Goal: Task Accomplishment & Management: Manage account settings

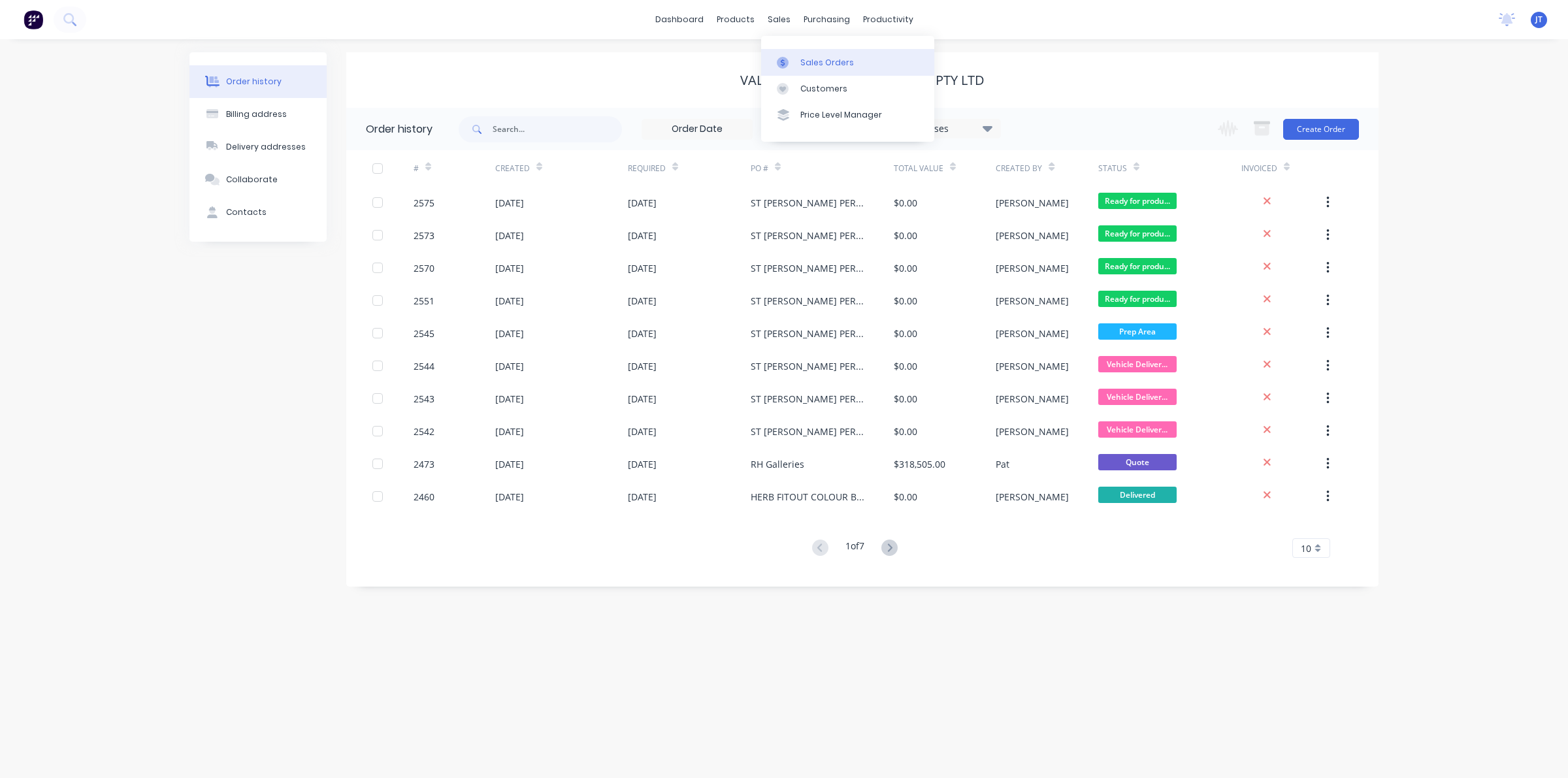
click at [820, 63] on div "Sales Orders" at bounding box center [827, 63] width 54 height 12
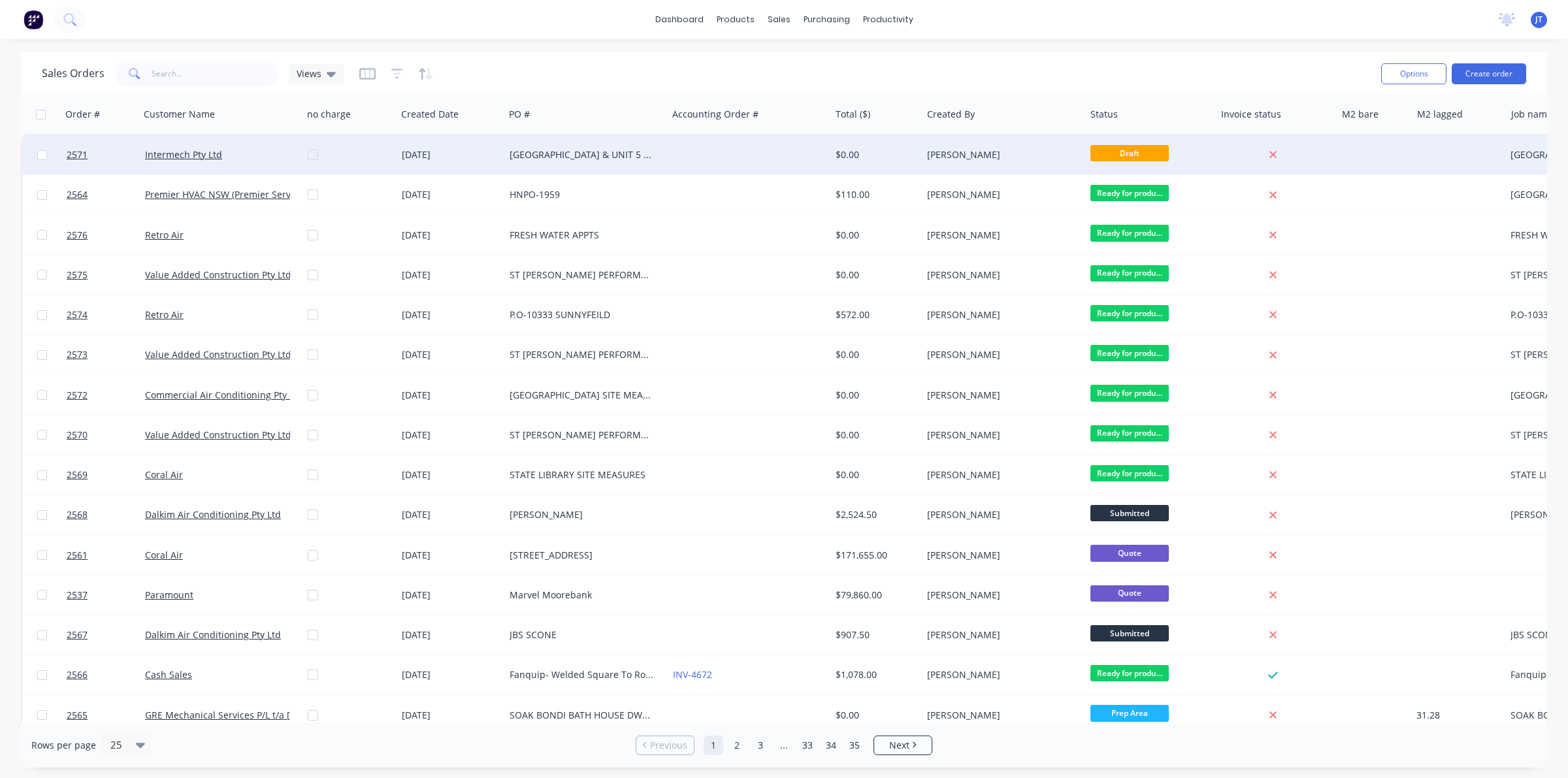
click at [486, 162] on div "[DATE]" at bounding box center [450, 155] width 108 height 39
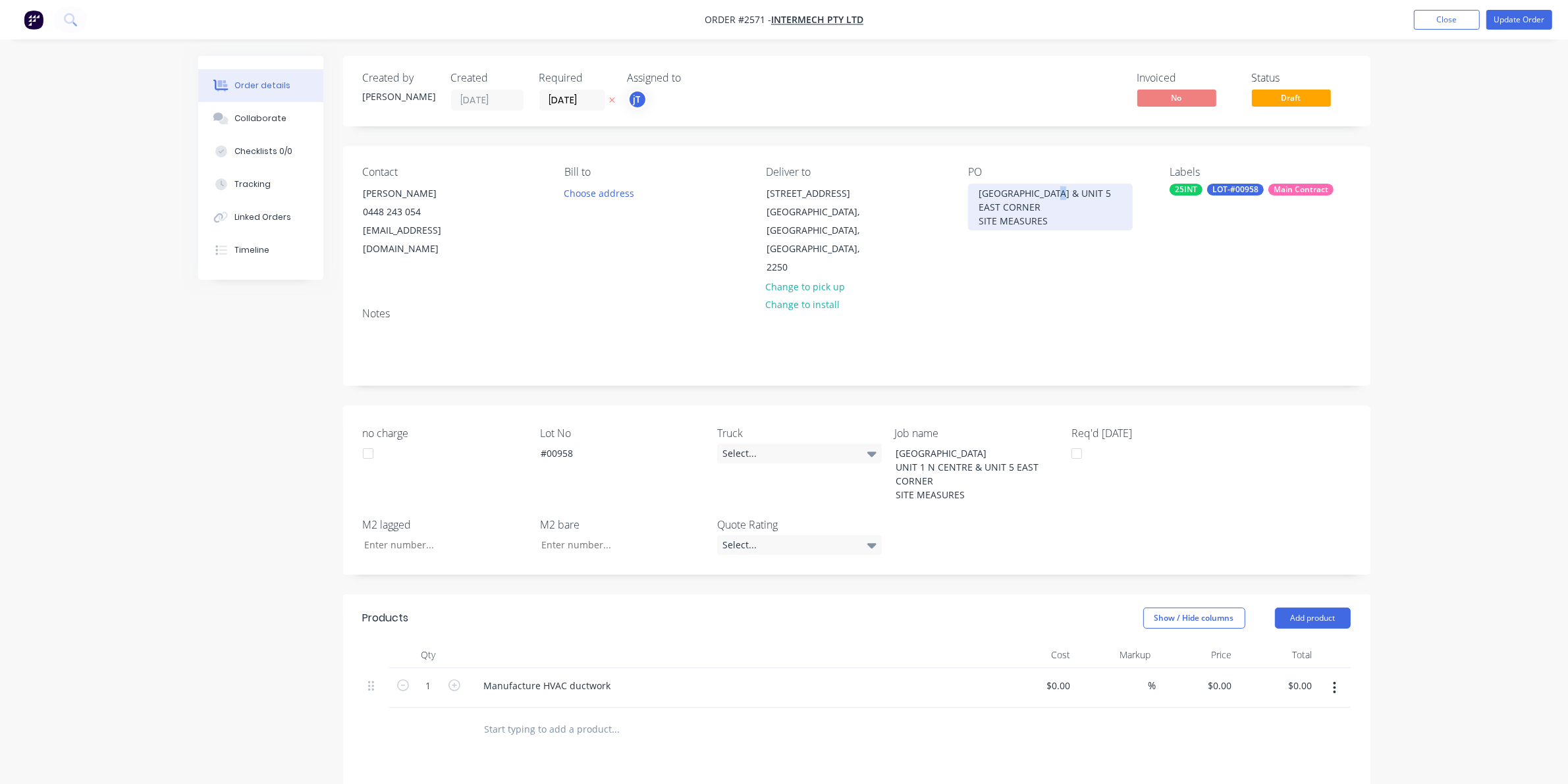
drag, startPoint x: 1061, startPoint y: 191, endPoint x: 926, endPoint y: 205, distance: 135.7
click at [926, 205] on div "Contact [PERSON_NAME] [PHONE_NUMBER] [EMAIL_ADDRESS][DOMAIN_NAME] Bill to Choos…" at bounding box center [856, 221] width 1027 height 151
click at [1068, 192] on div "[GEOGRAPHIC_DATA] & UNIT 5 EAST CORNER SITE MEASURES" at bounding box center [1050, 207] width 165 height 47
drag, startPoint x: 1062, startPoint y: 190, endPoint x: 983, endPoint y: 198, distance: 79.4
click at [983, 198] on div "[GEOGRAPHIC_DATA] & UNIT 5 EAST CORNER SITE MEASURES" at bounding box center [1050, 207] width 165 height 47
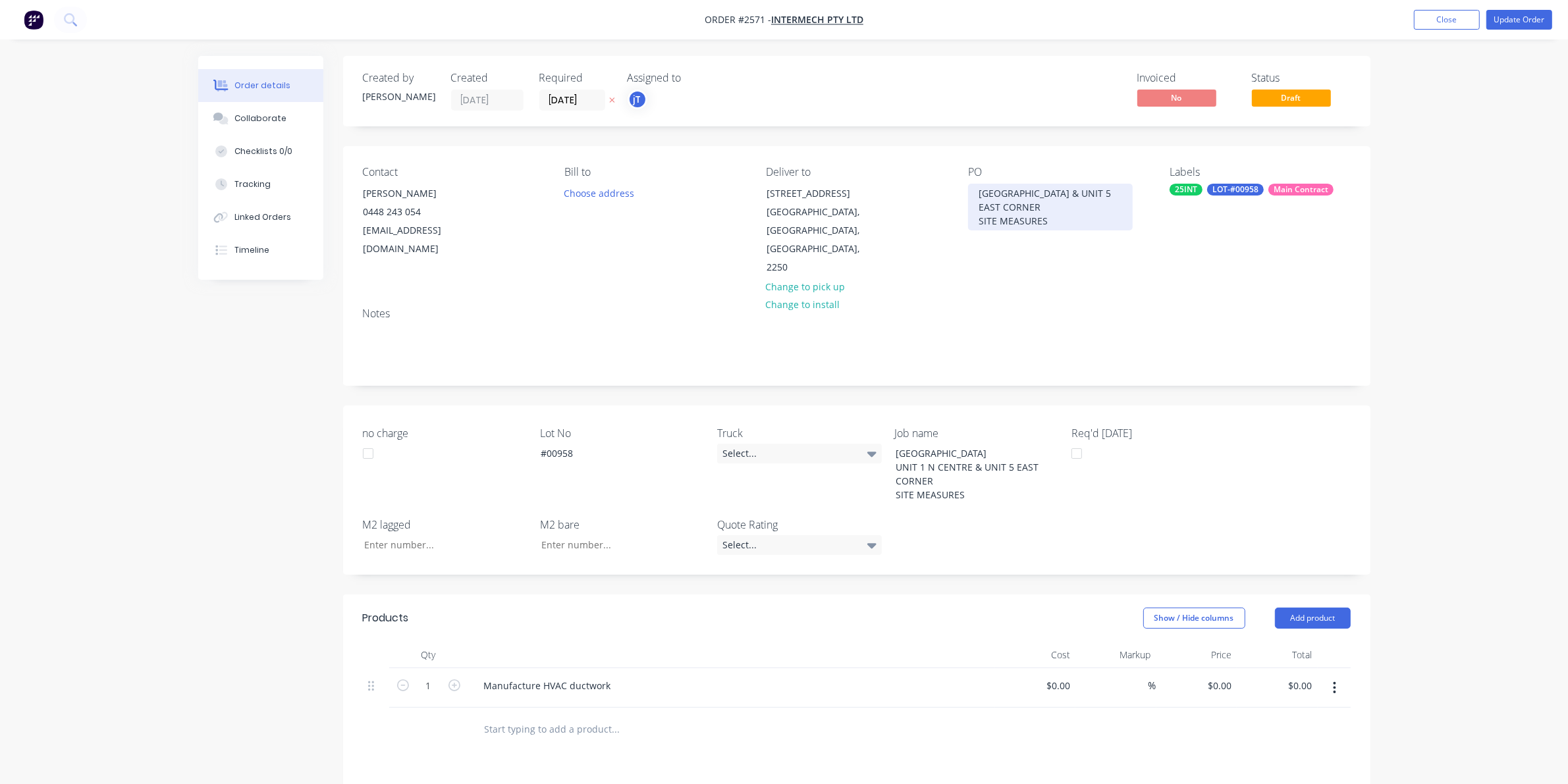
drag, startPoint x: 977, startPoint y: 193, endPoint x: 1048, endPoint y: 247, distance: 89.2
click at [1048, 247] on div "Contact [PERSON_NAME] [PHONE_NUMBER] [EMAIL_ADDRESS][DOMAIN_NAME] Bill to Choos…" at bounding box center [856, 221] width 1027 height 151
copy div "[GEOGRAPHIC_DATA] & UNIT 5 EAST CORNER SITE MEASURES"
click at [1430, 23] on button "Close" at bounding box center [1446, 20] width 66 height 20
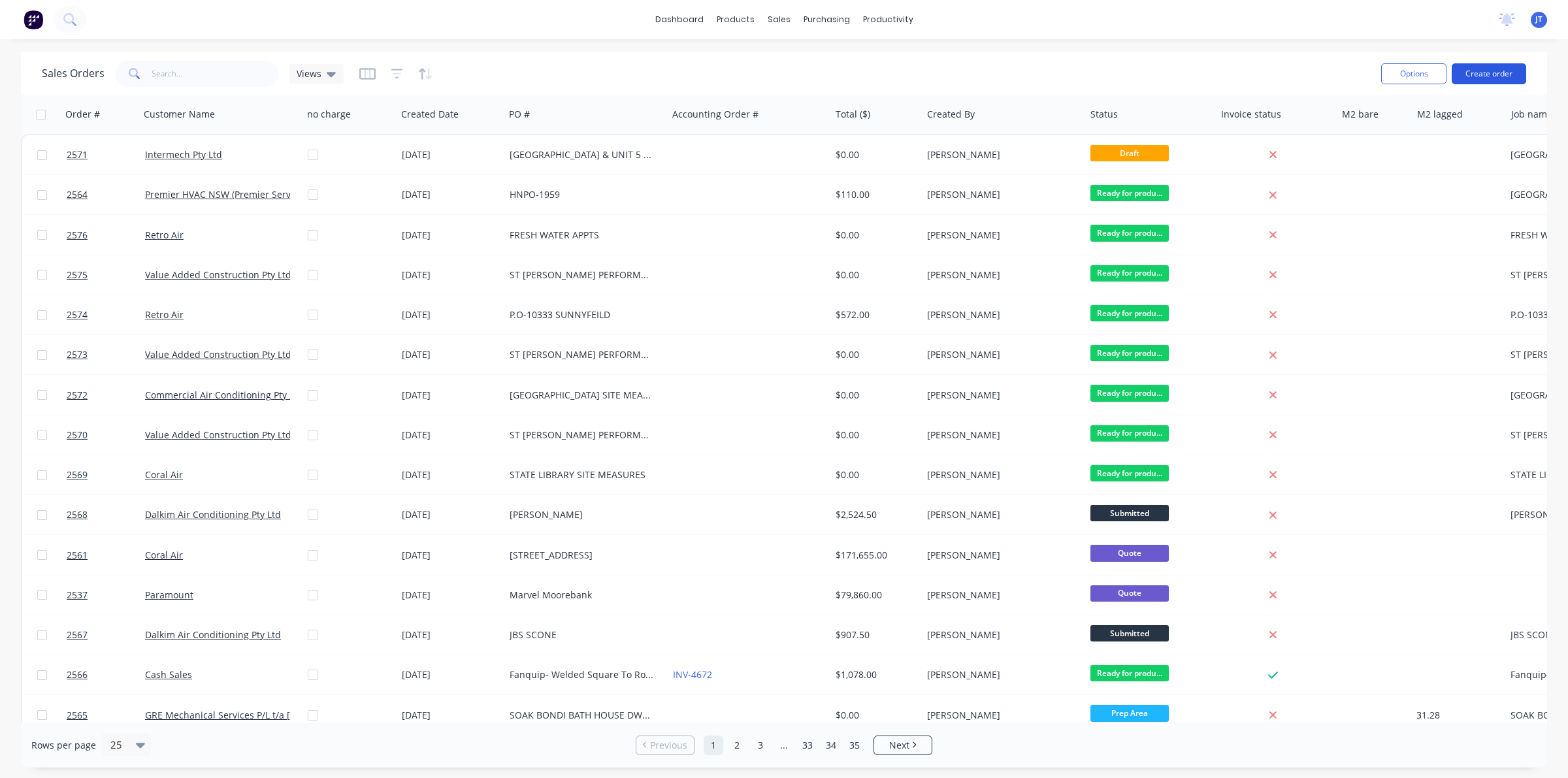
click at [1494, 71] on button "Create order" at bounding box center [1489, 73] width 74 height 21
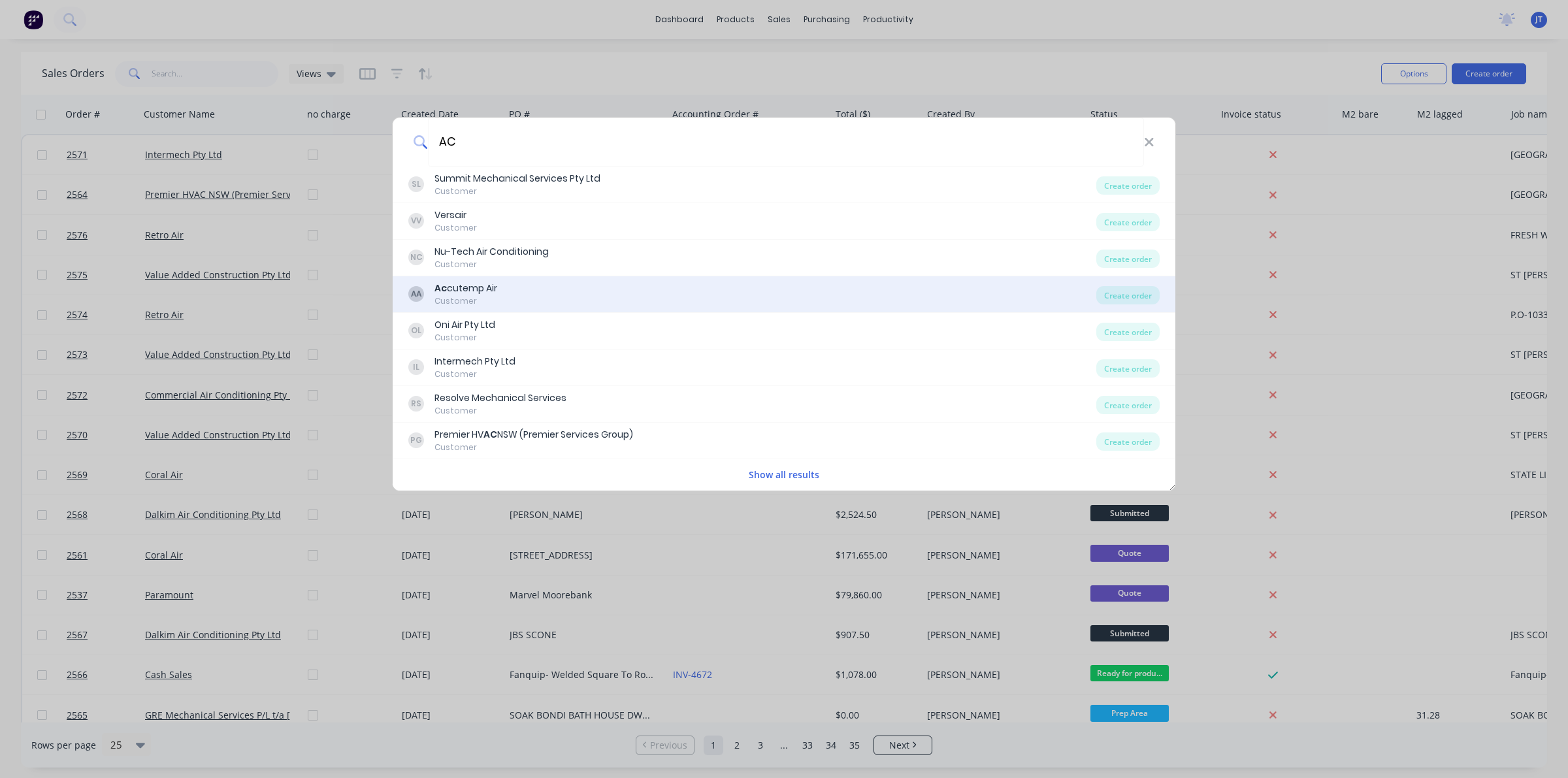
type input "AC"
click at [482, 292] on div "Ac cutemp Air" at bounding box center [466, 288] width 63 height 13
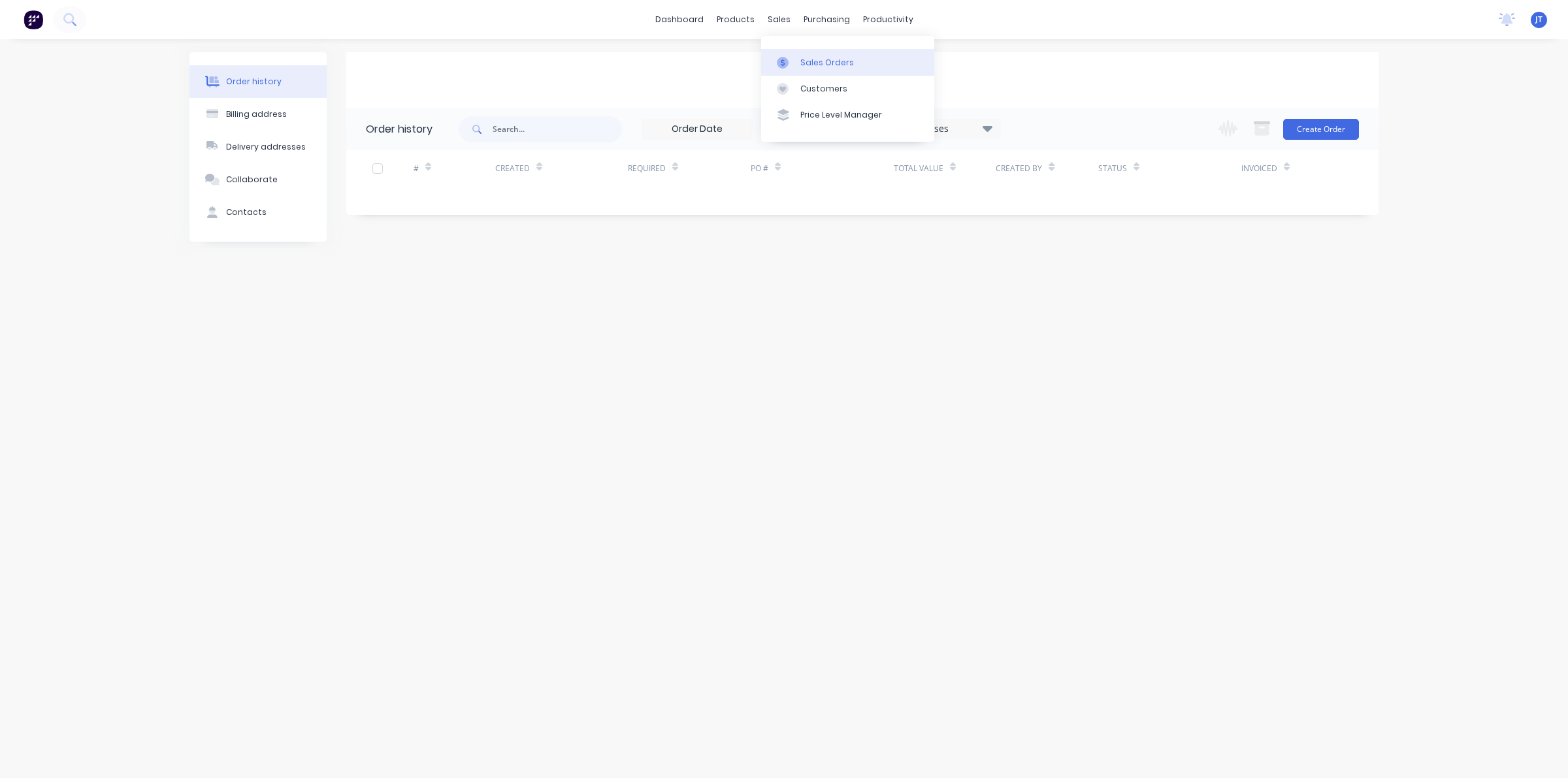
click at [790, 63] on div at bounding box center [787, 63] width 20 height 12
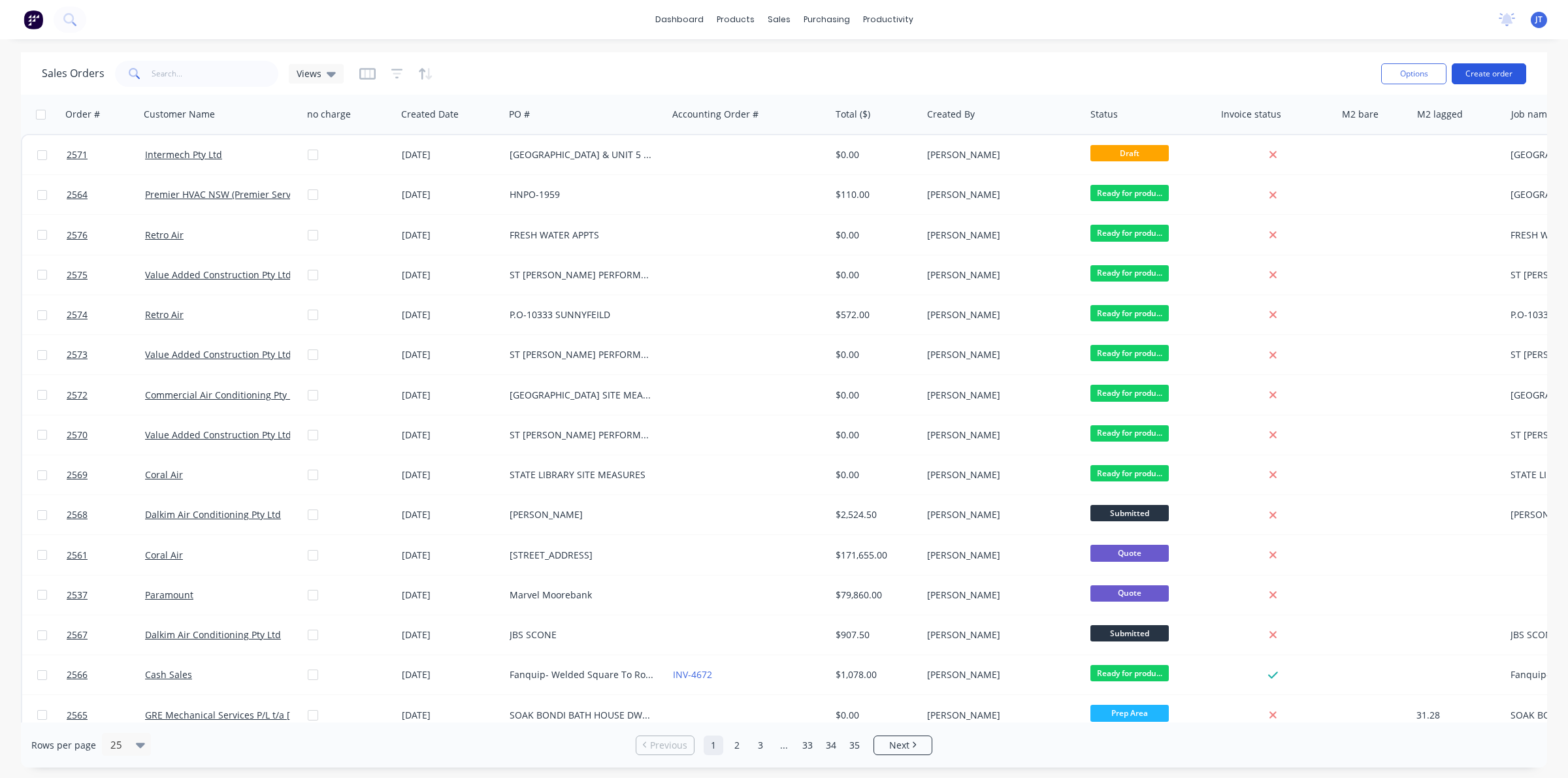
click at [1484, 67] on button "Create order" at bounding box center [1489, 73] width 74 height 21
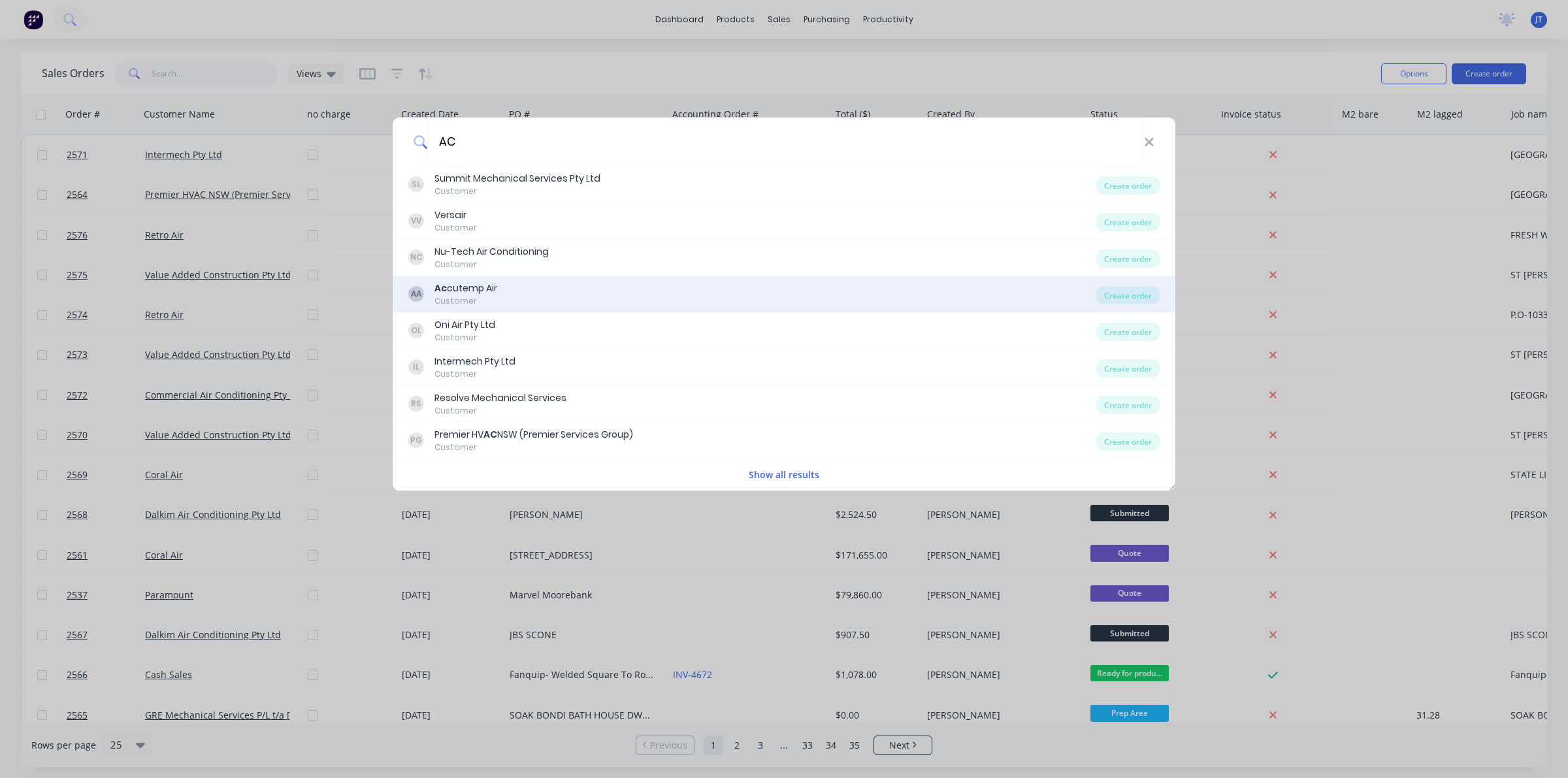
type input "AC"
click at [471, 282] on div "Ac cutemp Air" at bounding box center [466, 288] width 63 height 13
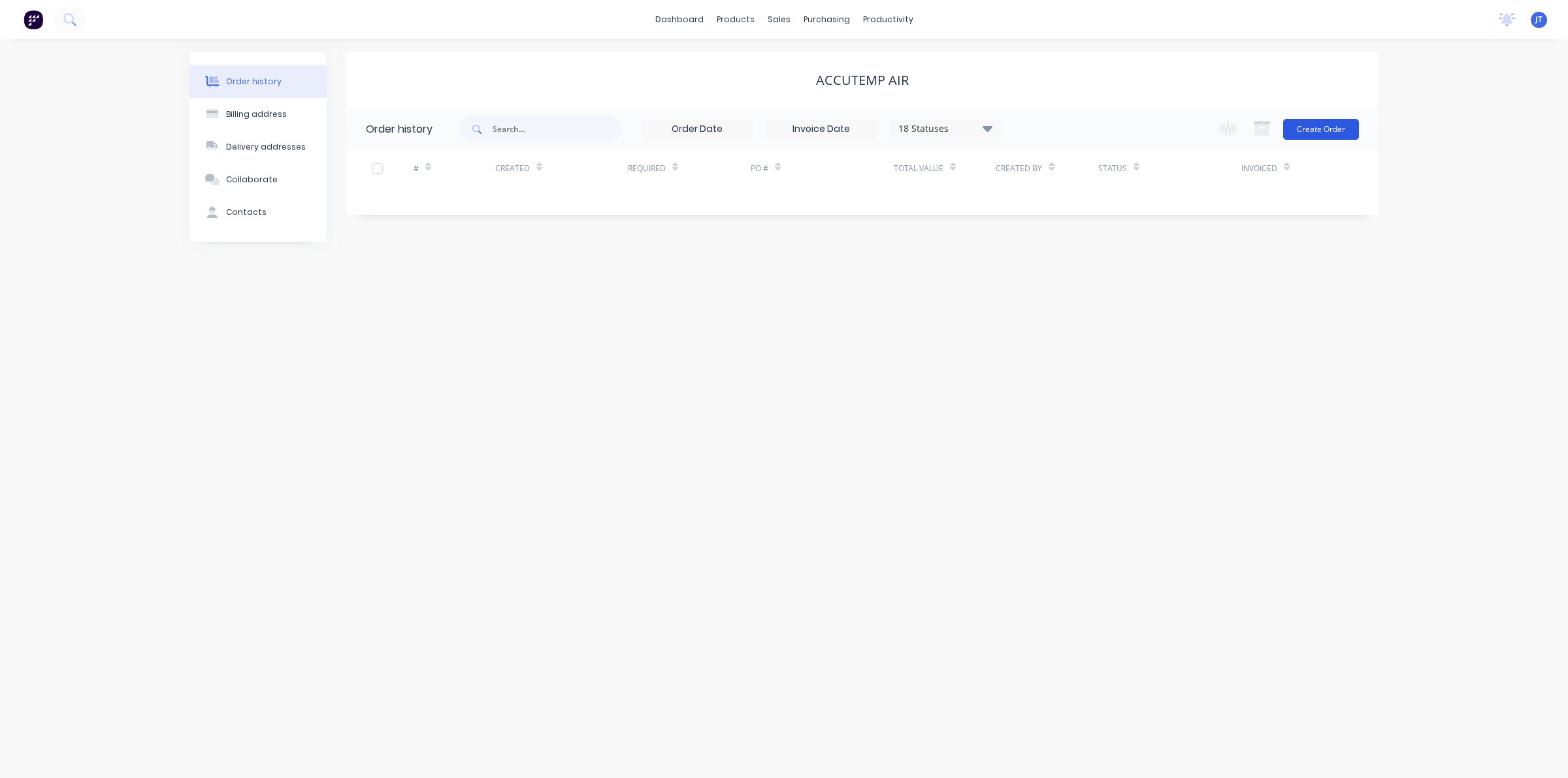
click at [1312, 138] on button "Create Order" at bounding box center [1321, 129] width 76 height 21
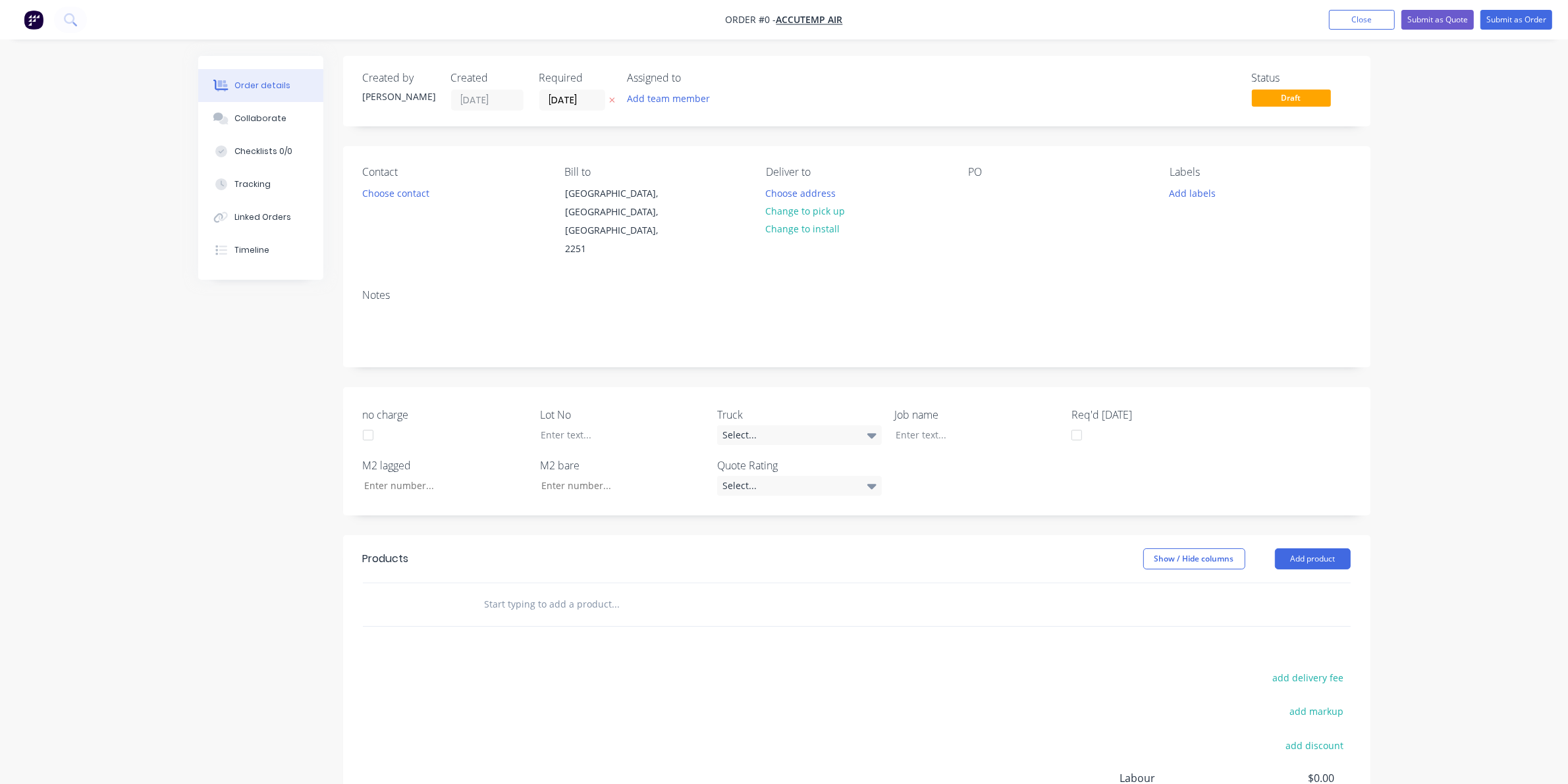
click at [1005, 168] on div "PO" at bounding box center [1059, 172] width 180 height 13
click at [970, 195] on div at bounding box center [978, 193] width 21 height 19
paste div
click at [1041, 190] on div "DONNISON STUNIT 1 N CENTRE & UNIT 5 EAST CORNERSITE MEASURES" at bounding box center [1050, 207] width 165 height 47
click at [1016, 221] on div "[GEOGRAPHIC_DATA] & UNIT 5 EAST CORNERSITE MEASURES" at bounding box center [1050, 207] width 165 height 47
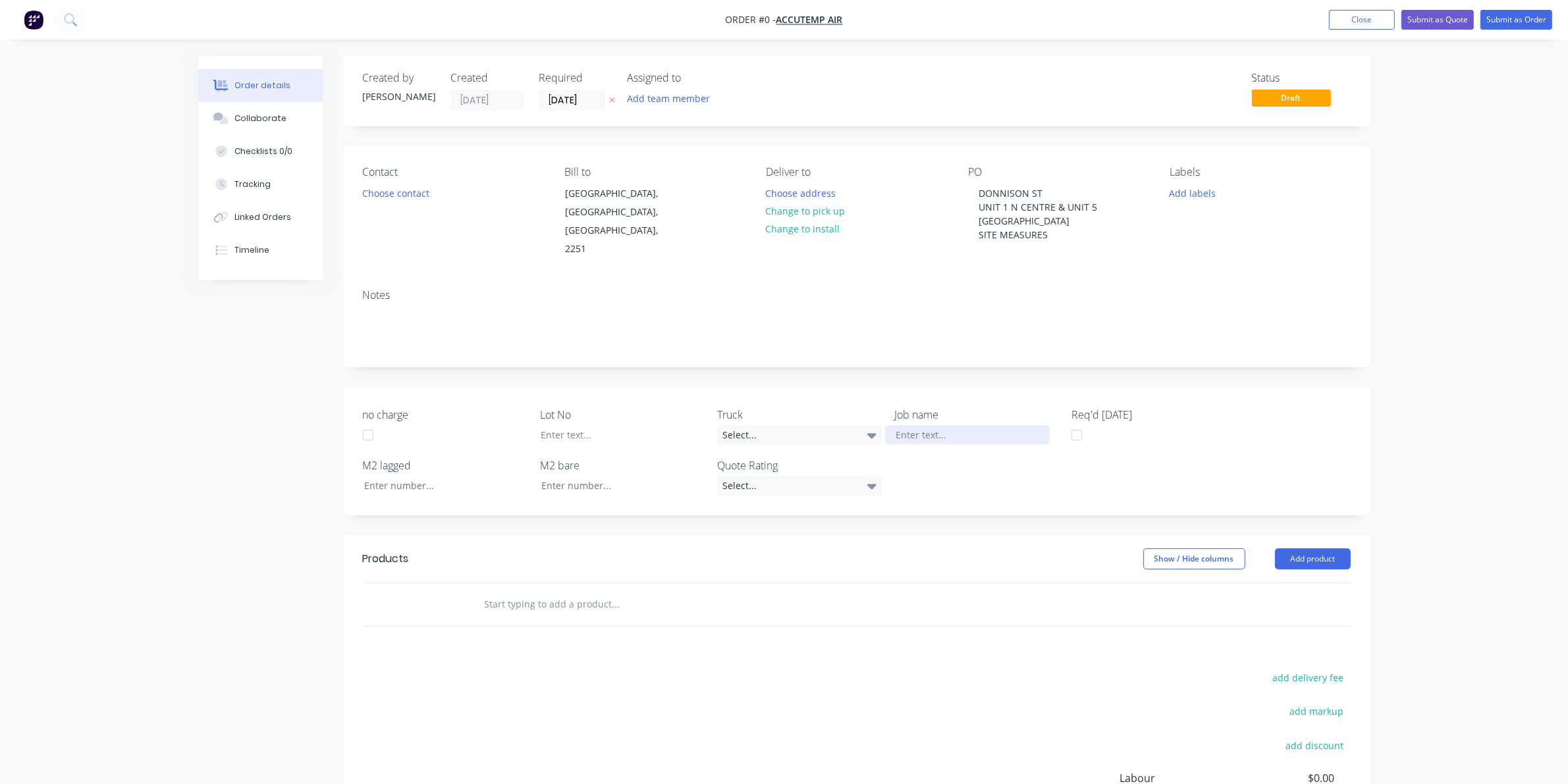
click at [907, 422] on div "Order details Collaborate Checklists 0/0 Tracking Linked Orders Timeline Order …" at bounding box center [785, 509] width 1199 height 907
drag, startPoint x: 903, startPoint y: 433, endPoint x: 936, endPoint y: 410, distance: 40.2
click at [903, 433] on div "no charge Lot No Truck Select... Job name Req'd [DATE] M2 lagged M2 bare Quote …" at bounding box center [856, 451] width 1027 height 129
click at [930, 426] on div at bounding box center [967, 435] width 165 height 19
paste div
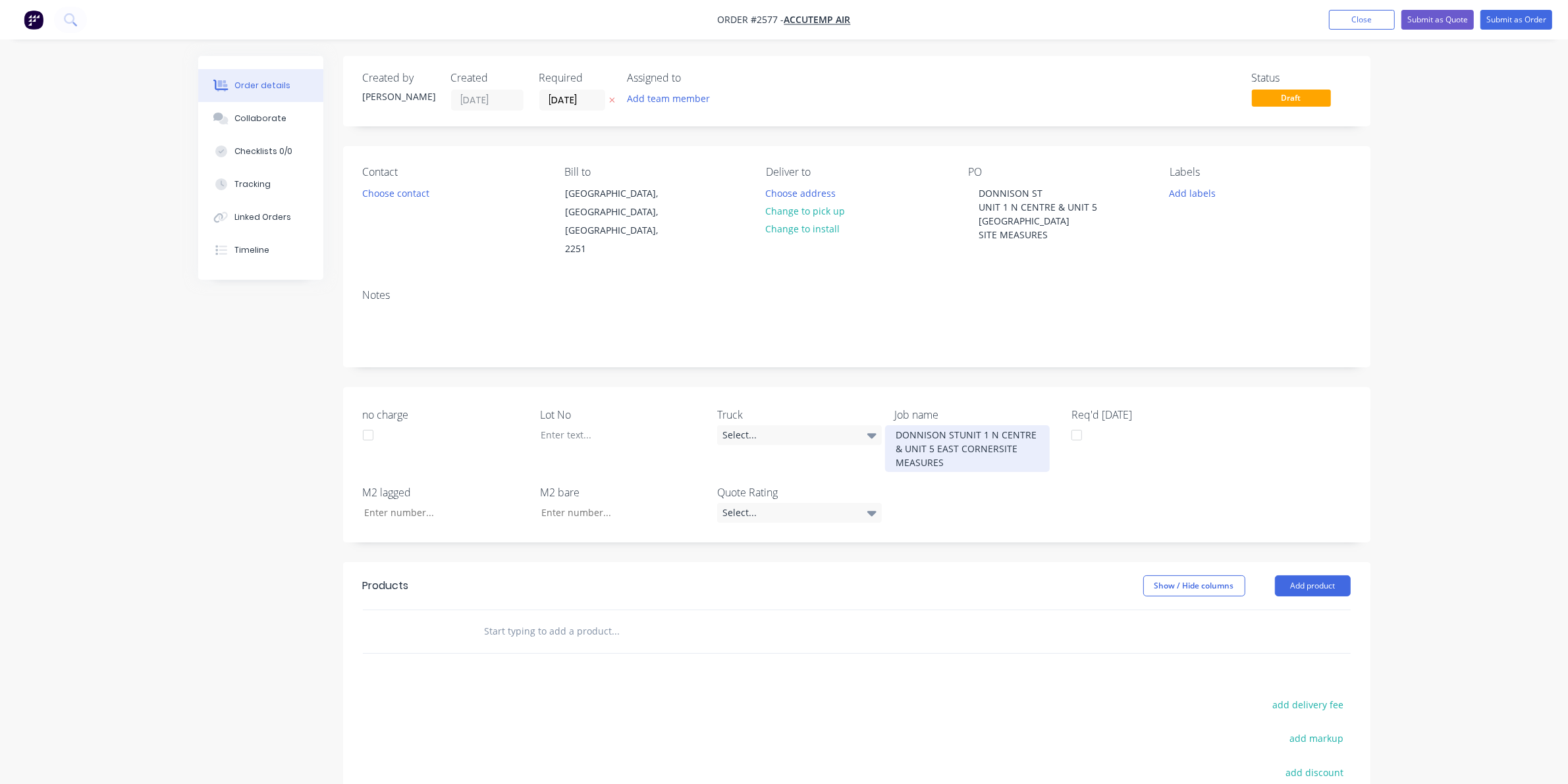
drag, startPoint x: 957, startPoint y: 419, endPoint x: 1003, endPoint y: 438, distance: 49.8
click at [957, 426] on div "DONNISON STUNIT 1 N CENTRE & UNIT 5 EAST CORNERSITE MEASURES" at bounding box center [967, 449] width 165 height 47
click at [932, 446] on div "[GEOGRAPHIC_DATA] & UNIT 5 EAST CORNERSITE MEASURES" at bounding box center [967, 449] width 165 height 47
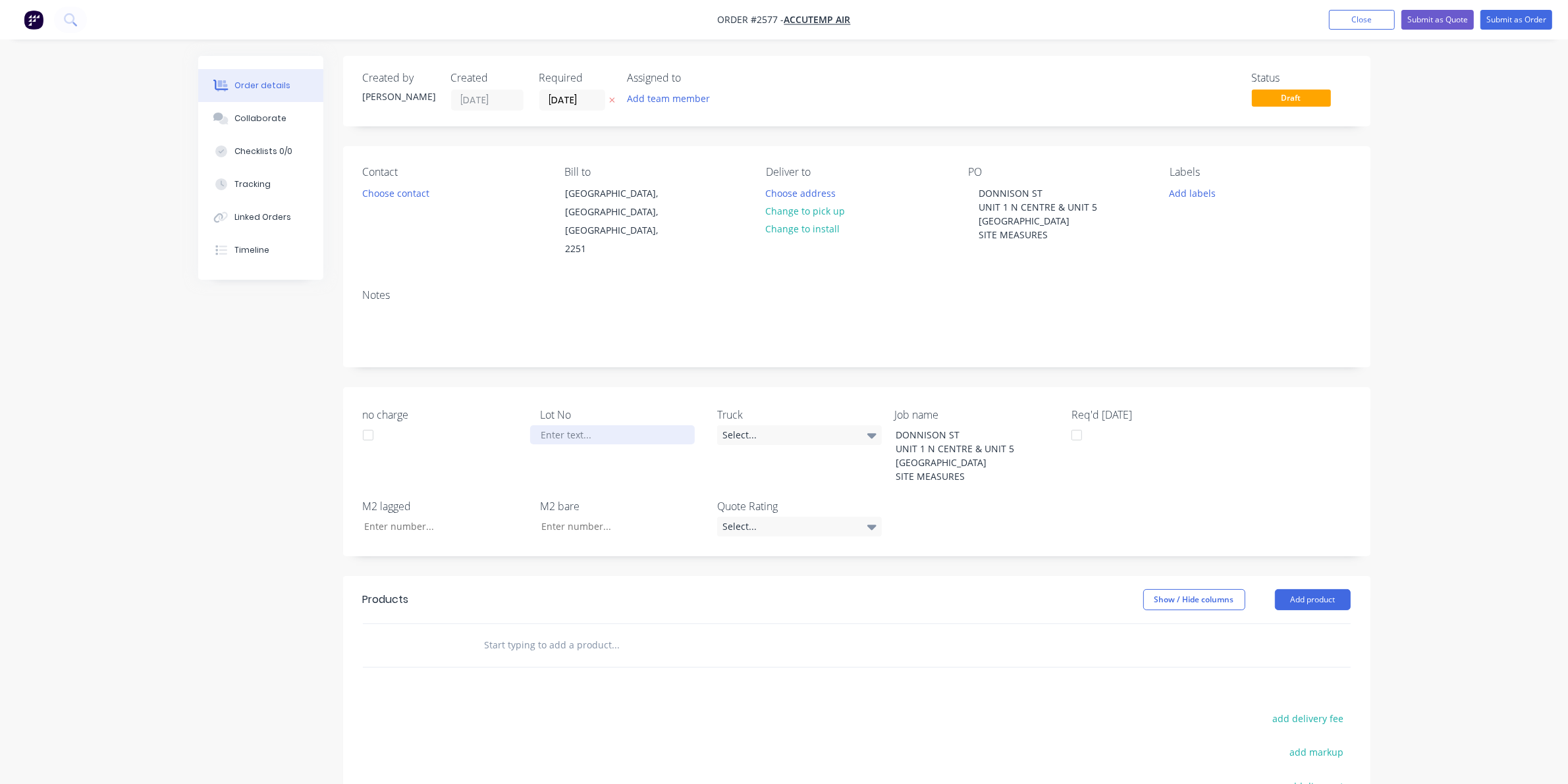
click at [558, 426] on div at bounding box center [612, 435] width 165 height 19
click at [647, 632] on input "text" at bounding box center [616, 644] width 264 height 26
type input "MANU"
click at [593, 733] on div "Manu facture HVAC ductwork Product" at bounding box center [687, 743] width 395 height 55
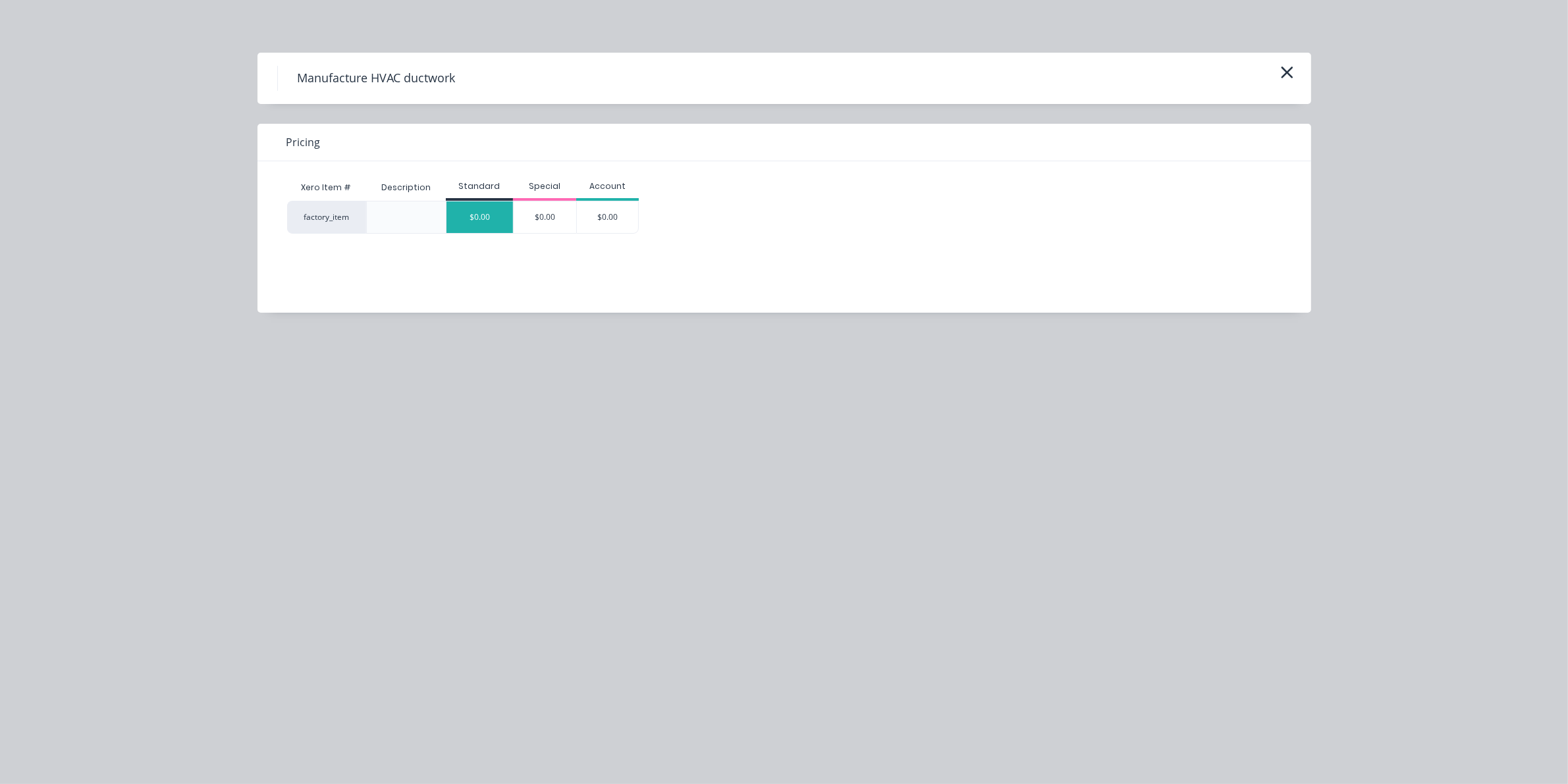
click at [494, 221] on div "$0.00" at bounding box center [480, 217] width 67 height 32
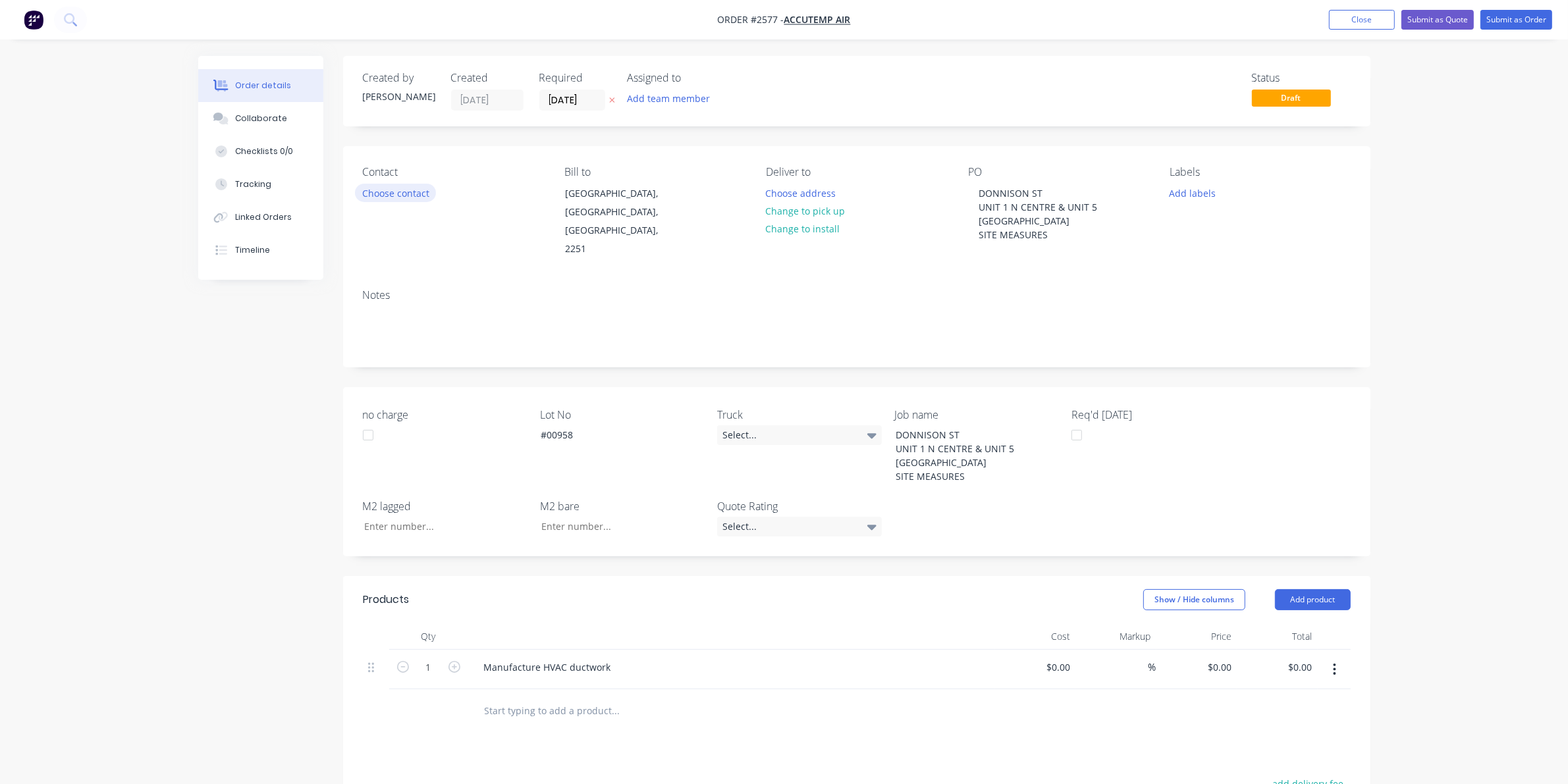
click at [421, 195] on button "Choose contact" at bounding box center [395, 193] width 81 height 18
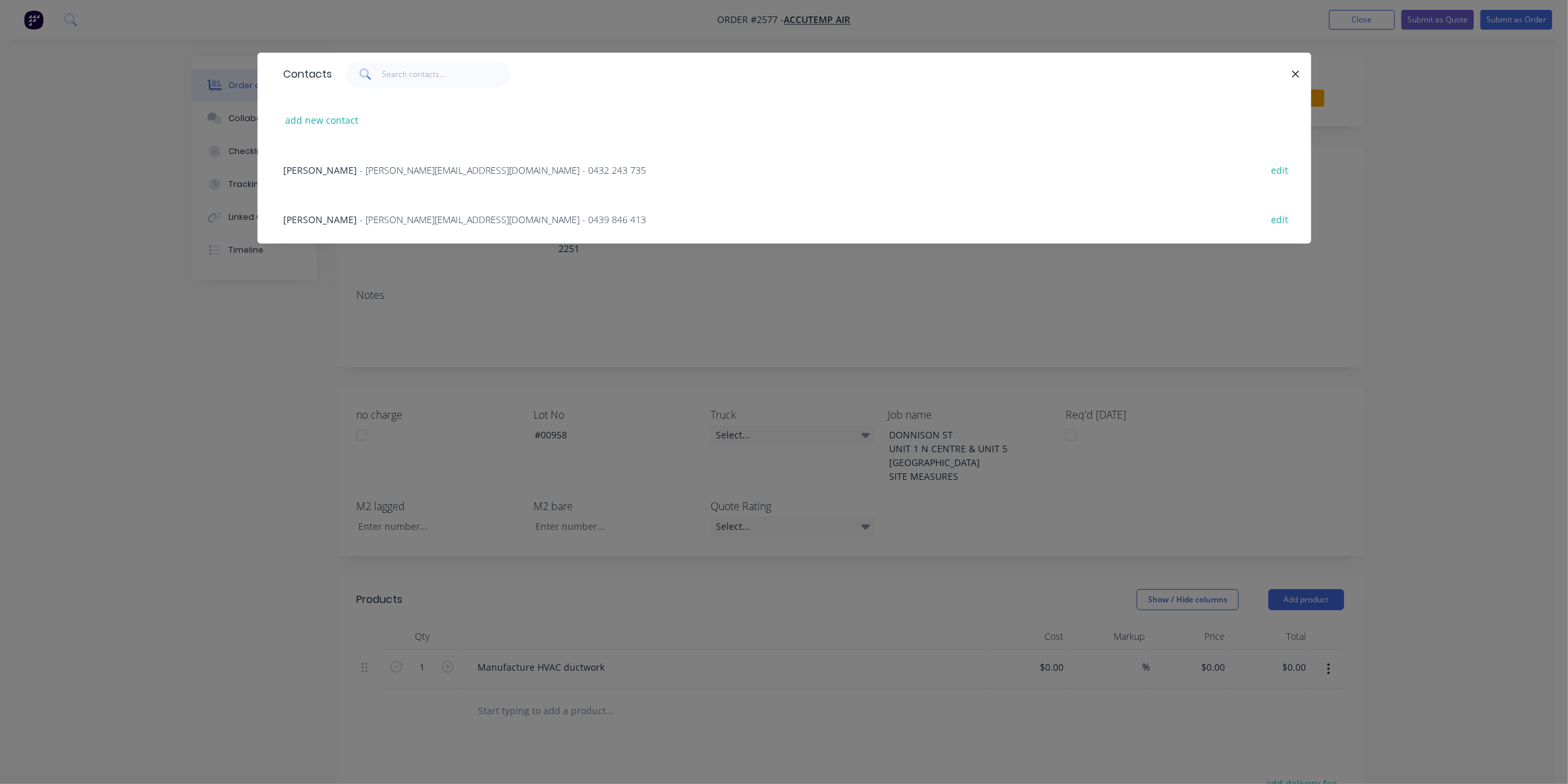
click at [407, 266] on div "Contacts add new contact [PERSON_NAME] - [PERSON_NAME][EMAIL_ADDRESS][DOMAIN_NA…" at bounding box center [784, 392] width 1568 height 784
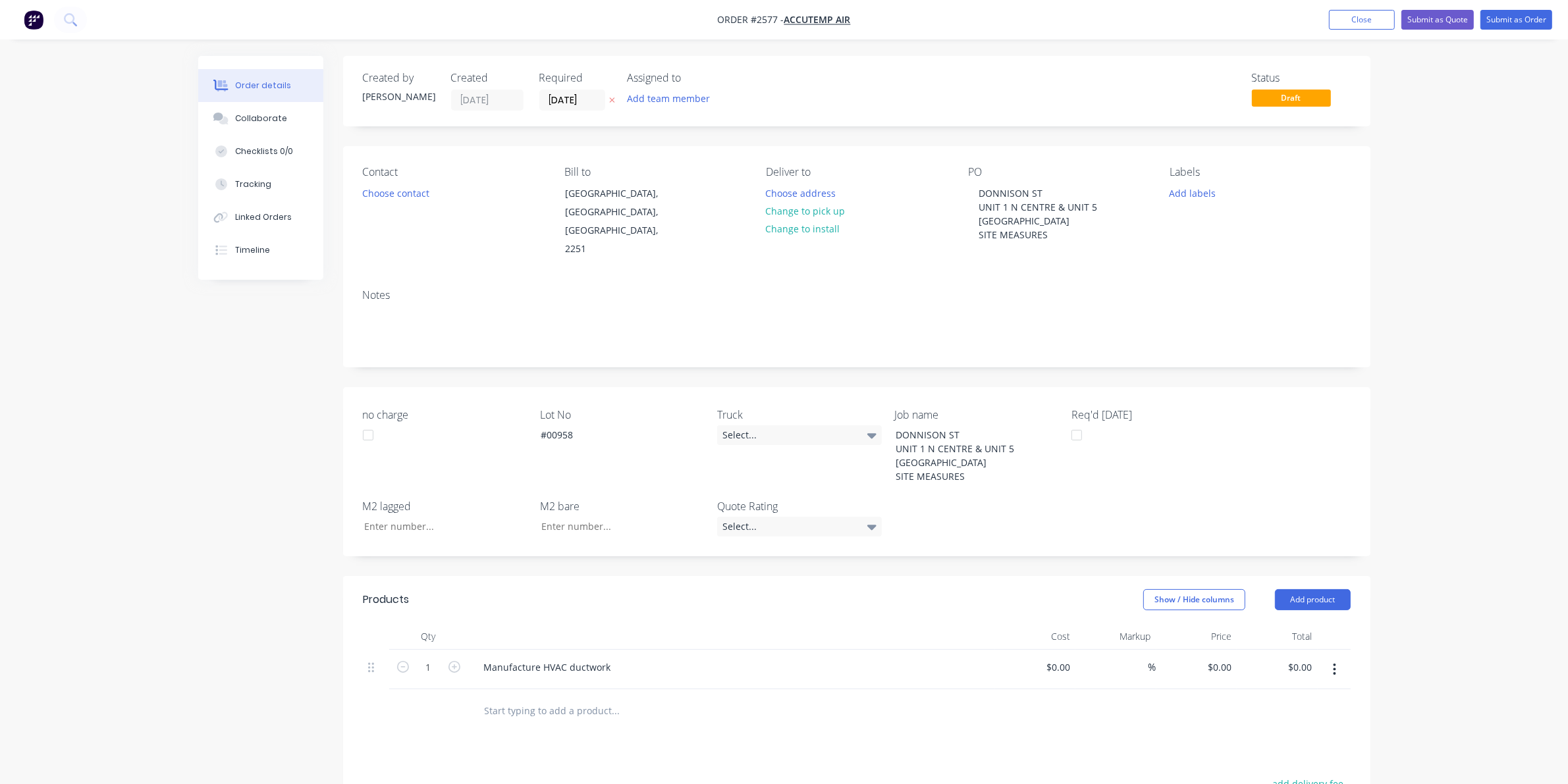
click at [685, 111] on div "Created by [PERSON_NAME] Created [DATE] Required [DATE] Assigned to Add team me…" at bounding box center [856, 91] width 1027 height 70
click at [683, 105] on button "Add team member" at bounding box center [669, 99] width 97 height 18
drag, startPoint x: 680, startPoint y: 170, endPoint x: 834, endPoint y: 183, distance: 154.5
click at [680, 170] on div "[PERSON_NAME] (You)" at bounding box center [734, 172] width 131 height 14
click at [851, 176] on div "Deliver to" at bounding box center [856, 172] width 180 height 13
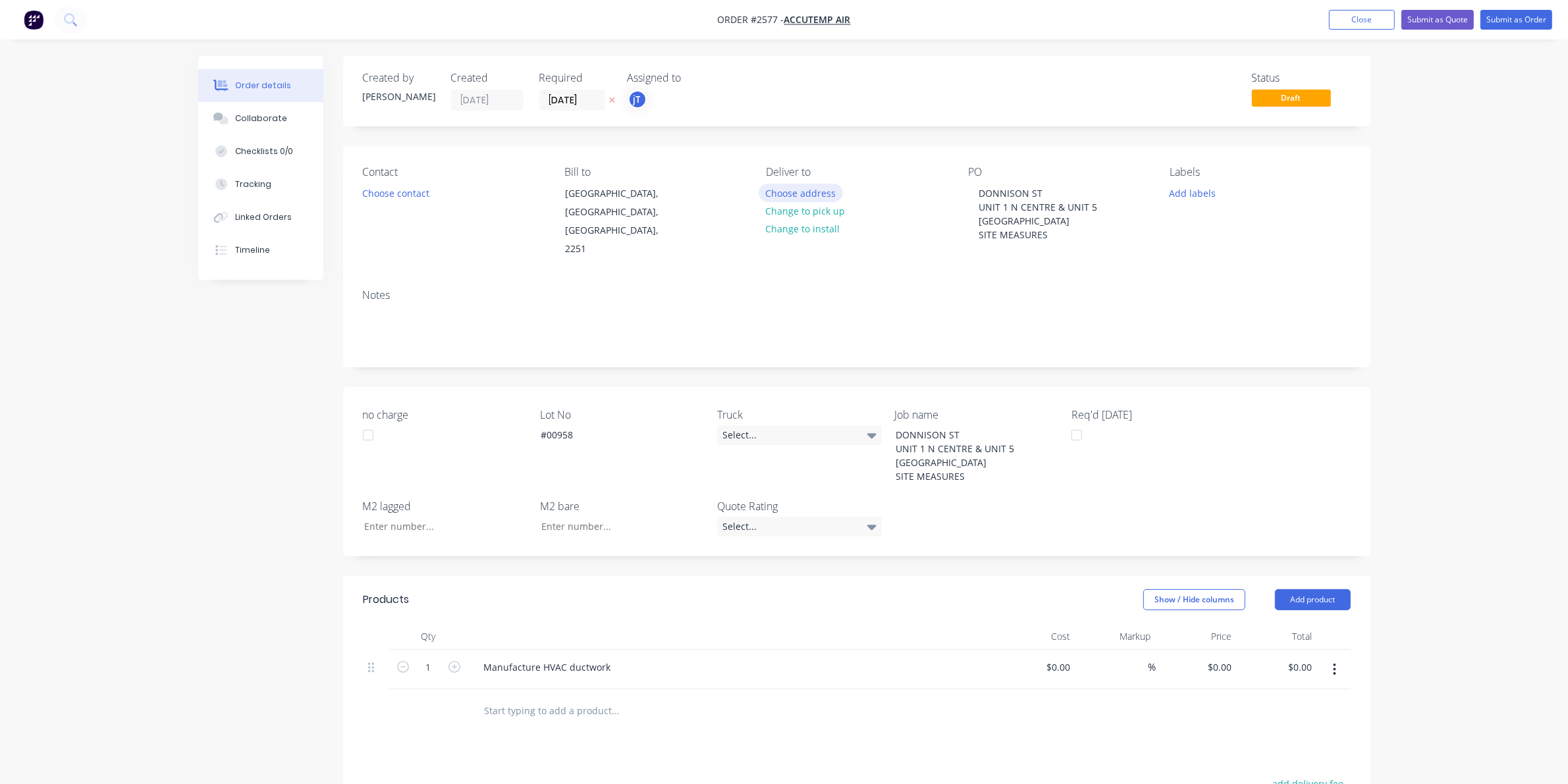
click at [824, 194] on button "Choose address" at bounding box center [801, 193] width 85 height 18
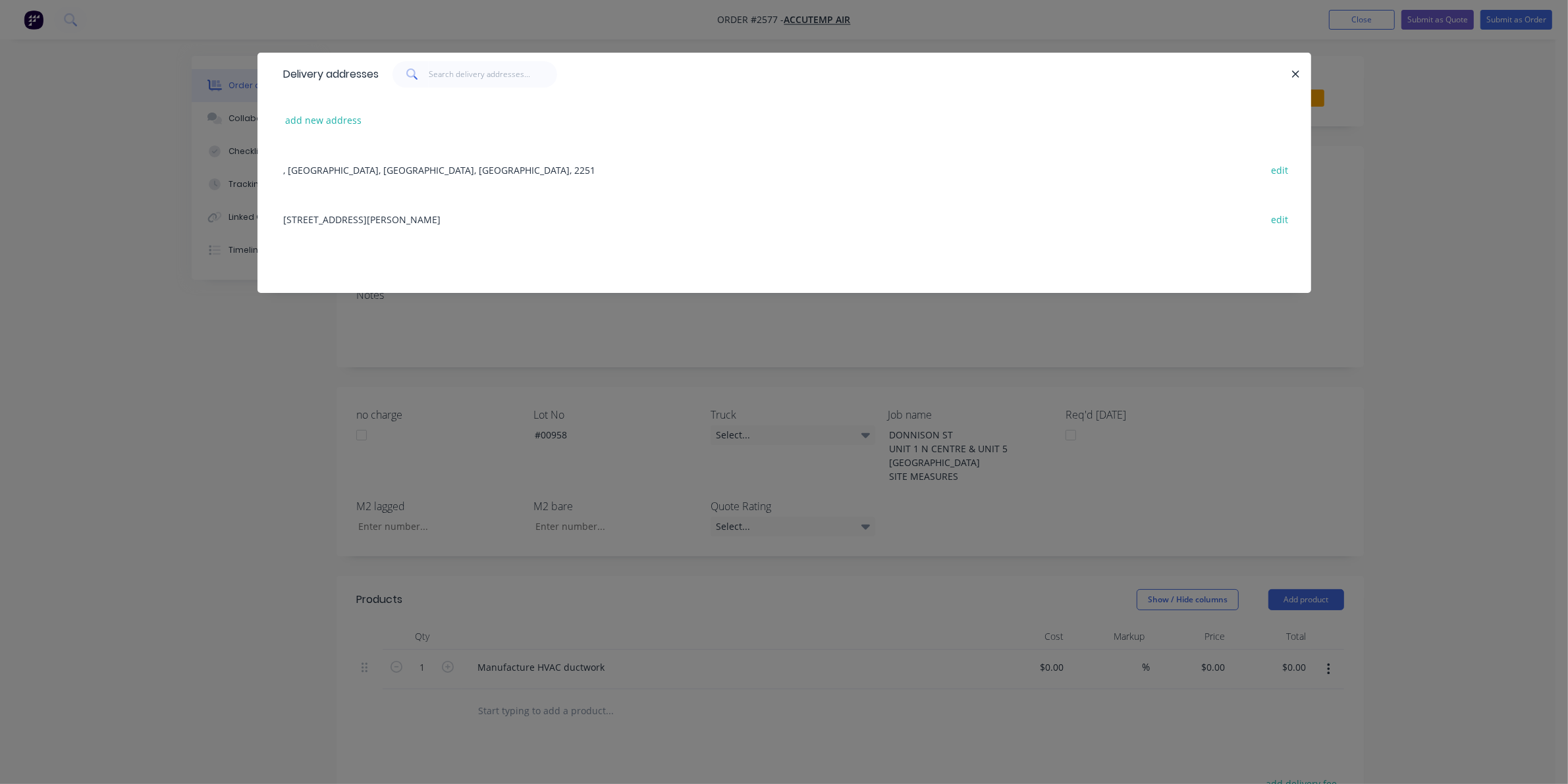
click at [410, 351] on div "Delivery addresses add new address , [GEOGRAPHIC_DATA], [STREET_ADDRESS][PERSON…" at bounding box center [784, 392] width 1568 height 784
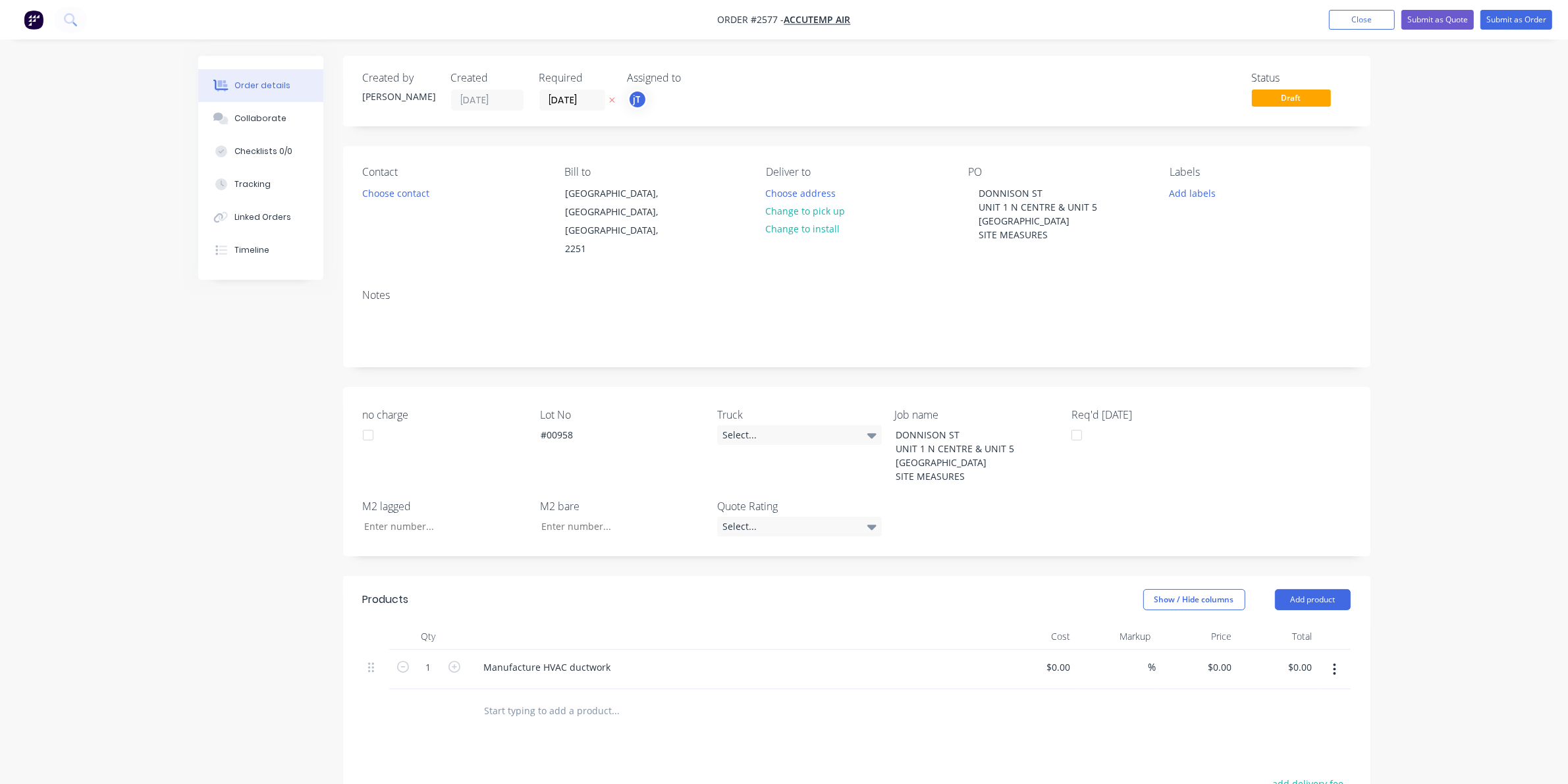
click at [1176, 211] on div "Labels Add labels" at bounding box center [1259, 212] width 180 height 93
click at [1181, 203] on div "Labels Add labels" at bounding box center [1259, 212] width 180 height 93
click at [1184, 193] on button "Add labels" at bounding box center [1192, 193] width 60 height 18
click at [1252, 235] on input "text" at bounding box center [1278, 232] width 138 height 26
type input "MAIN"
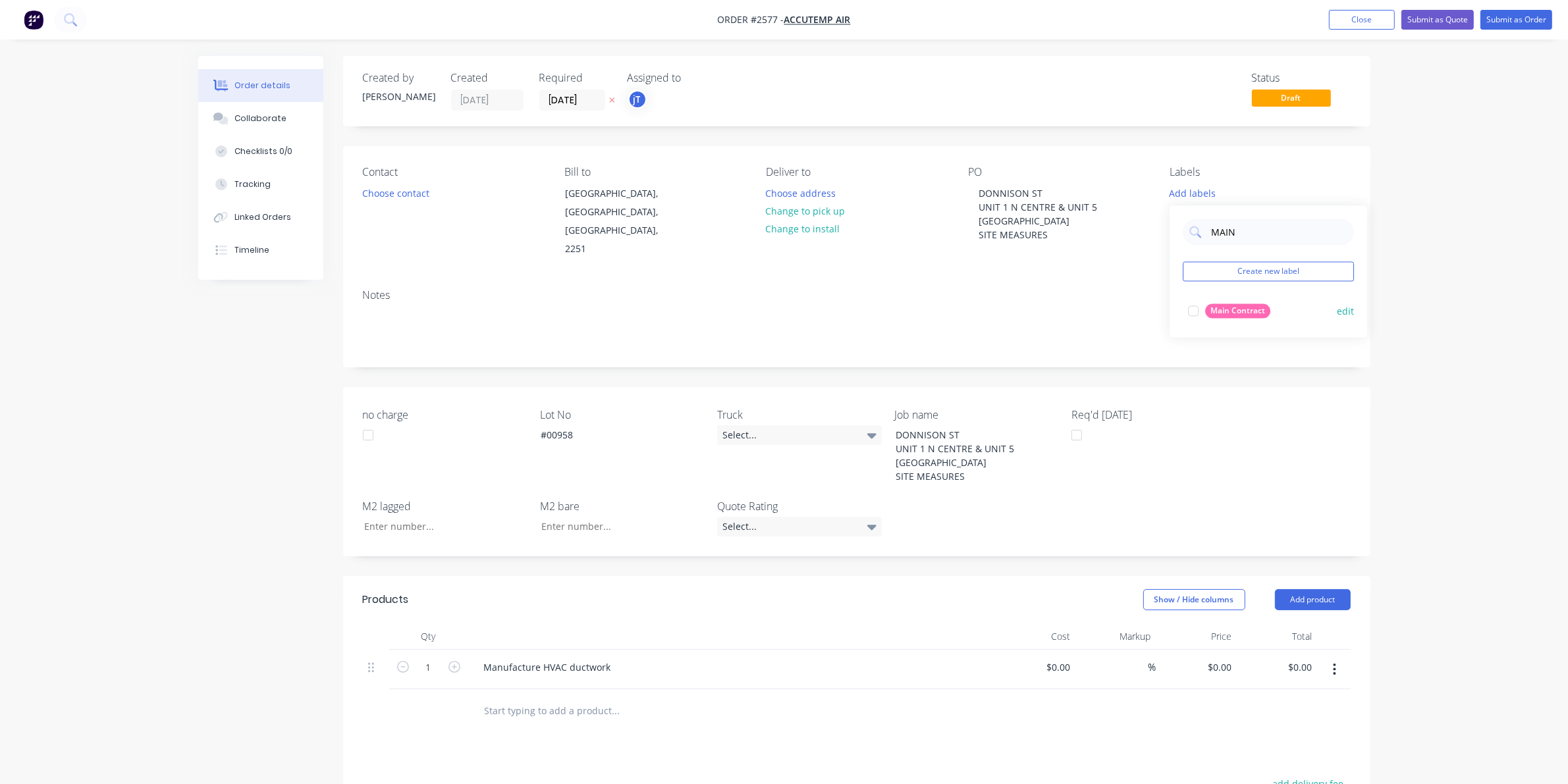
click at [1226, 310] on div "Main Contract" at bounding box center [1238, 311] width 65 height 14
click at [1255, 248] on div "MAIN Create new label Main Contract edit" at bounding box center [1268, 266] width 198 height 131
click at [1256, 258] on button "Create new label" at bounding box center [1268, 266] width 171 height 20
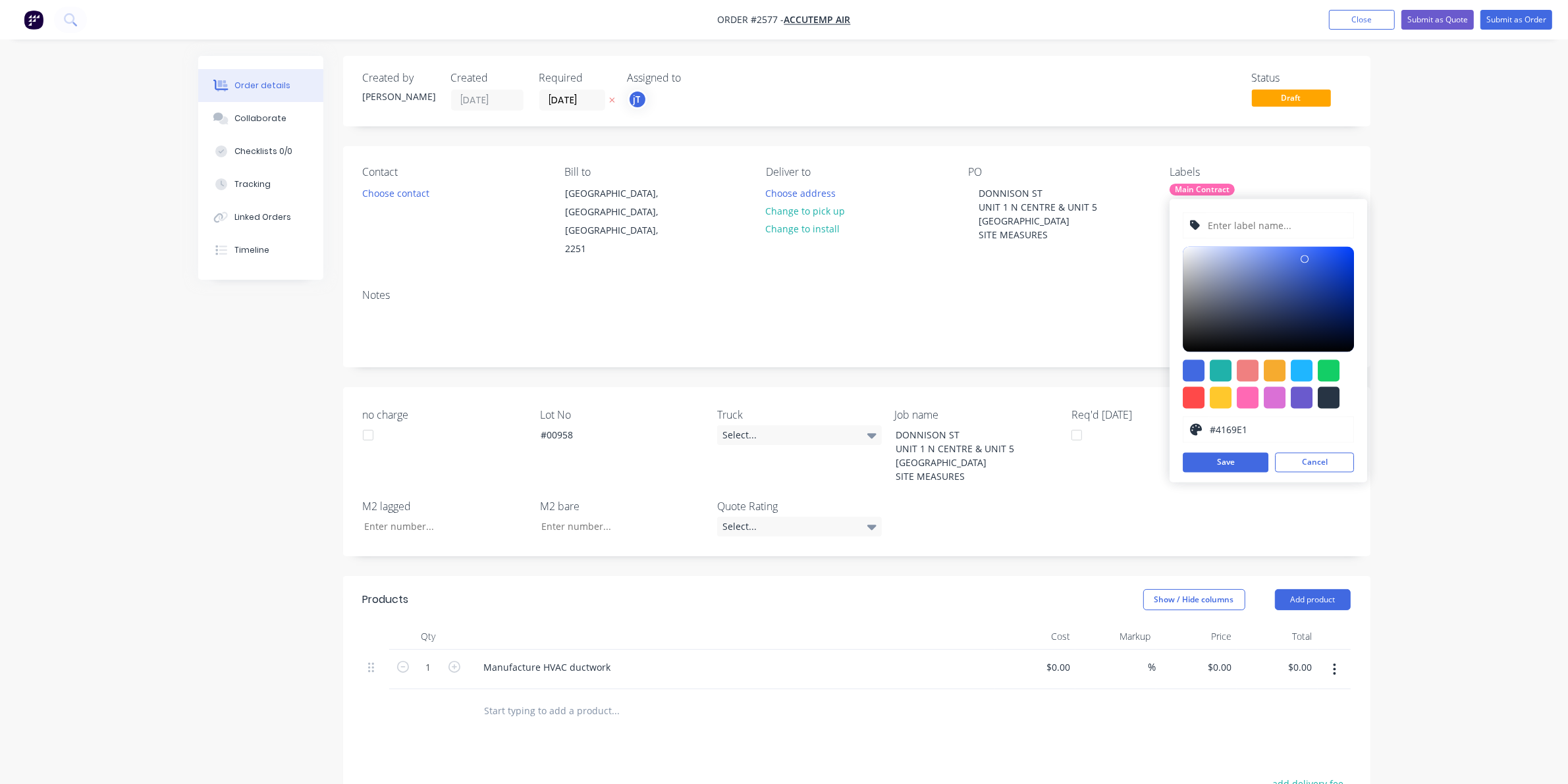
click at [1253, 238] on input "text" at bounding box center [1277, 226] width 140 height 25
type input "LOT-#00958"
click at [1223, 458] on button "Save" at bounding box center [1225, 463] width 86 height 20
click at [1338, 468] on button "Cancel" at bounding box center [1315, 463] width 79 height 20
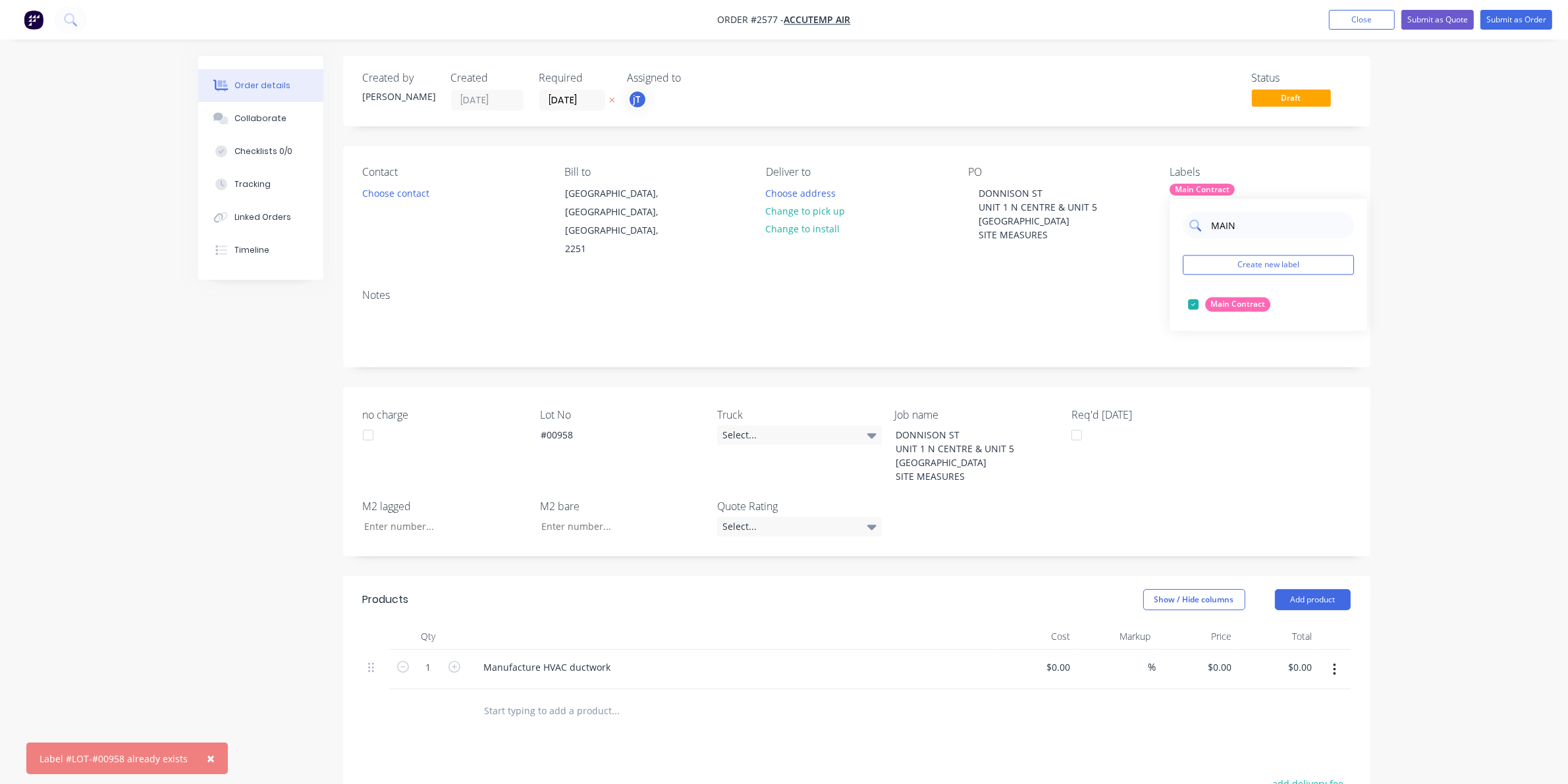
click at [1265, 234] on input "MAIN" at bounding box center [1278, 225] width 138 height 26
type input "LOT-#00958"
click at [1239, 303] on div "LOT-#00958" at bounding box center [1233, 305] width 57 height 14
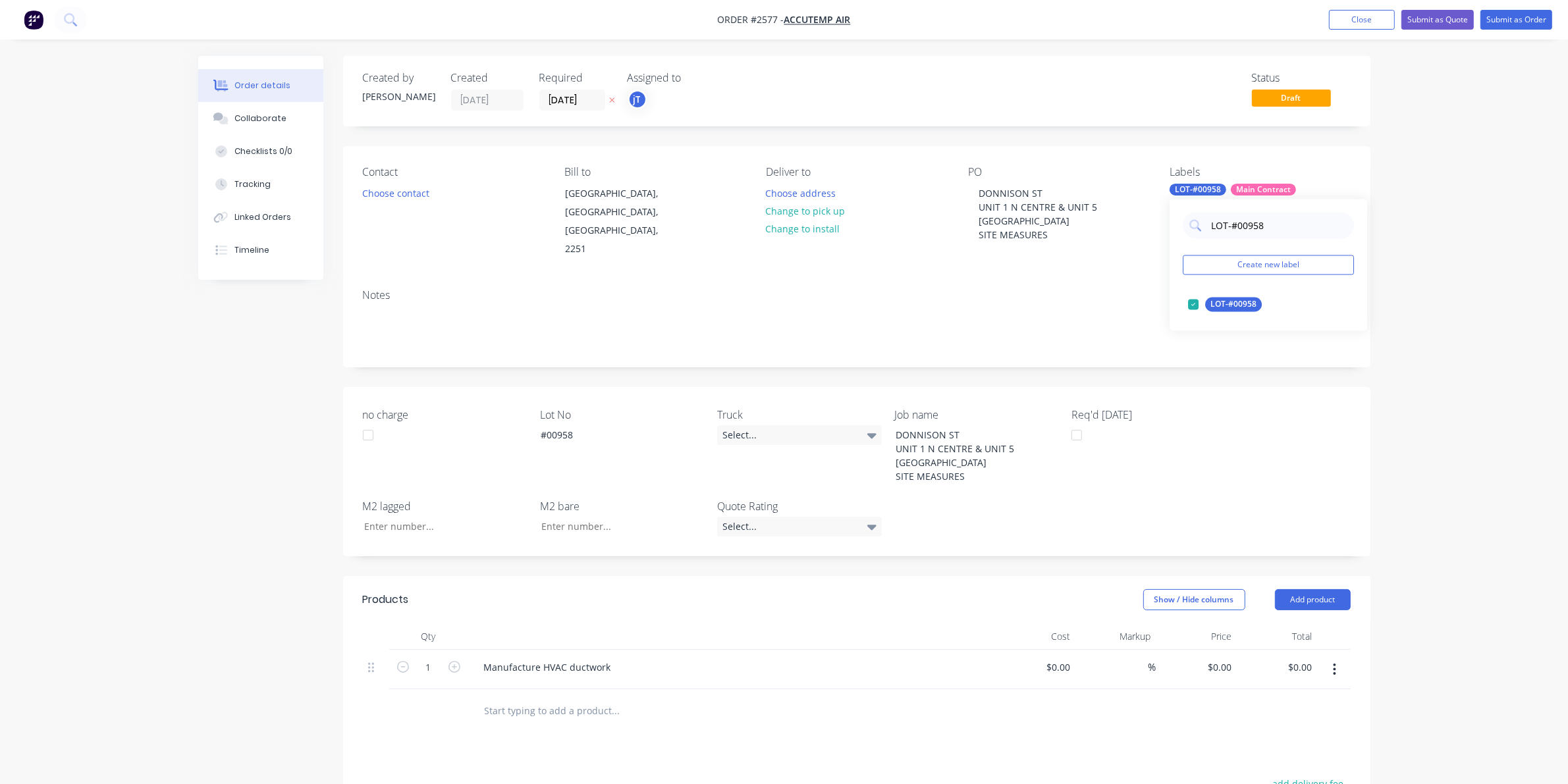
click at [1386, 252] on div "Order details Collaborate Checklists 0/0 Tracking Linked Orders Timeline Order …" at bounding box center [784, 534] width 1568 height 1068
click at [1539, 14] on button "Submit as Order" at bounding box center [1517, 20] width 72 height 20
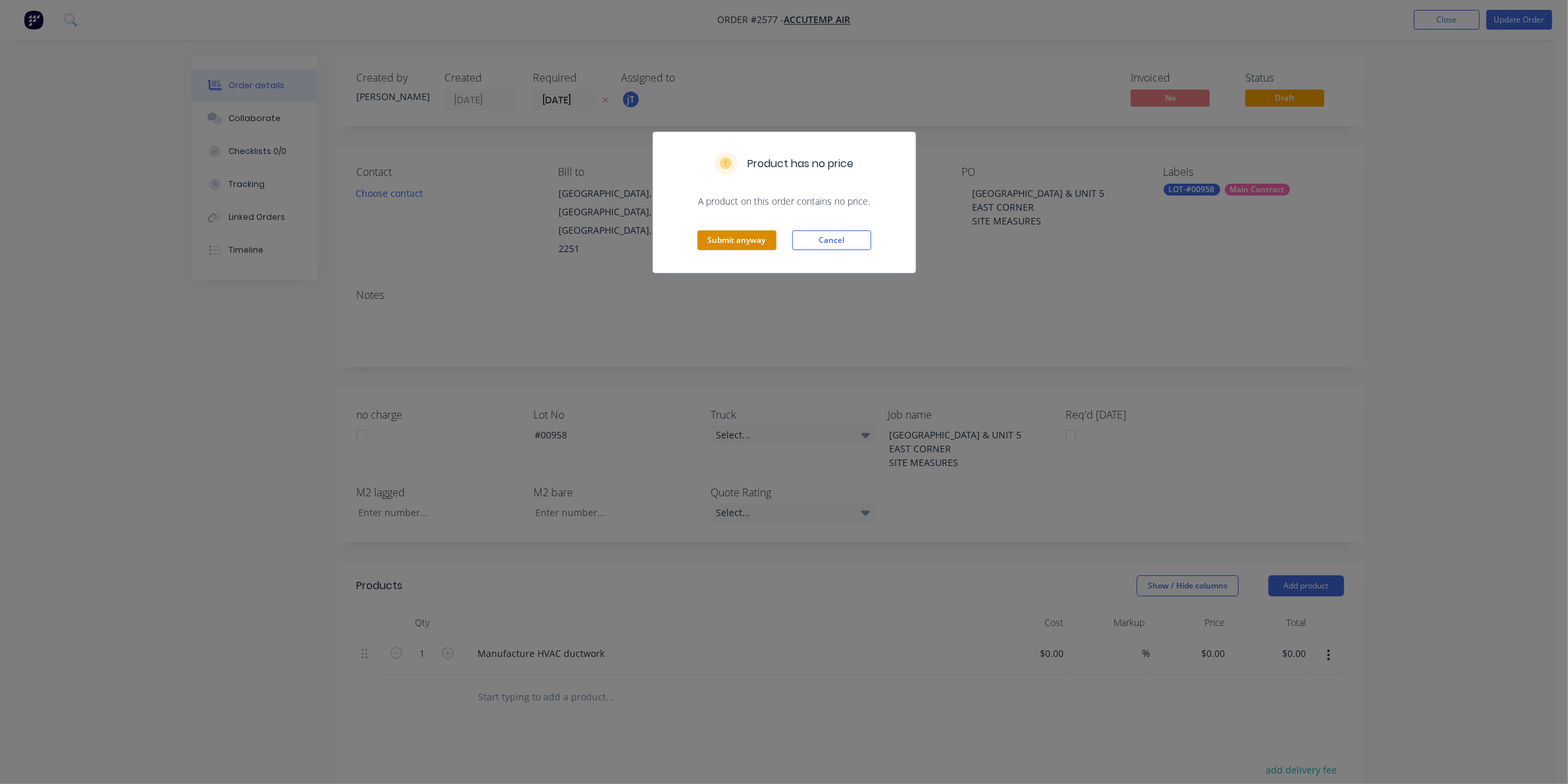
click at [730, 242] on button "Submit anyway" at bounding box center [737, 240] width 79 height 20
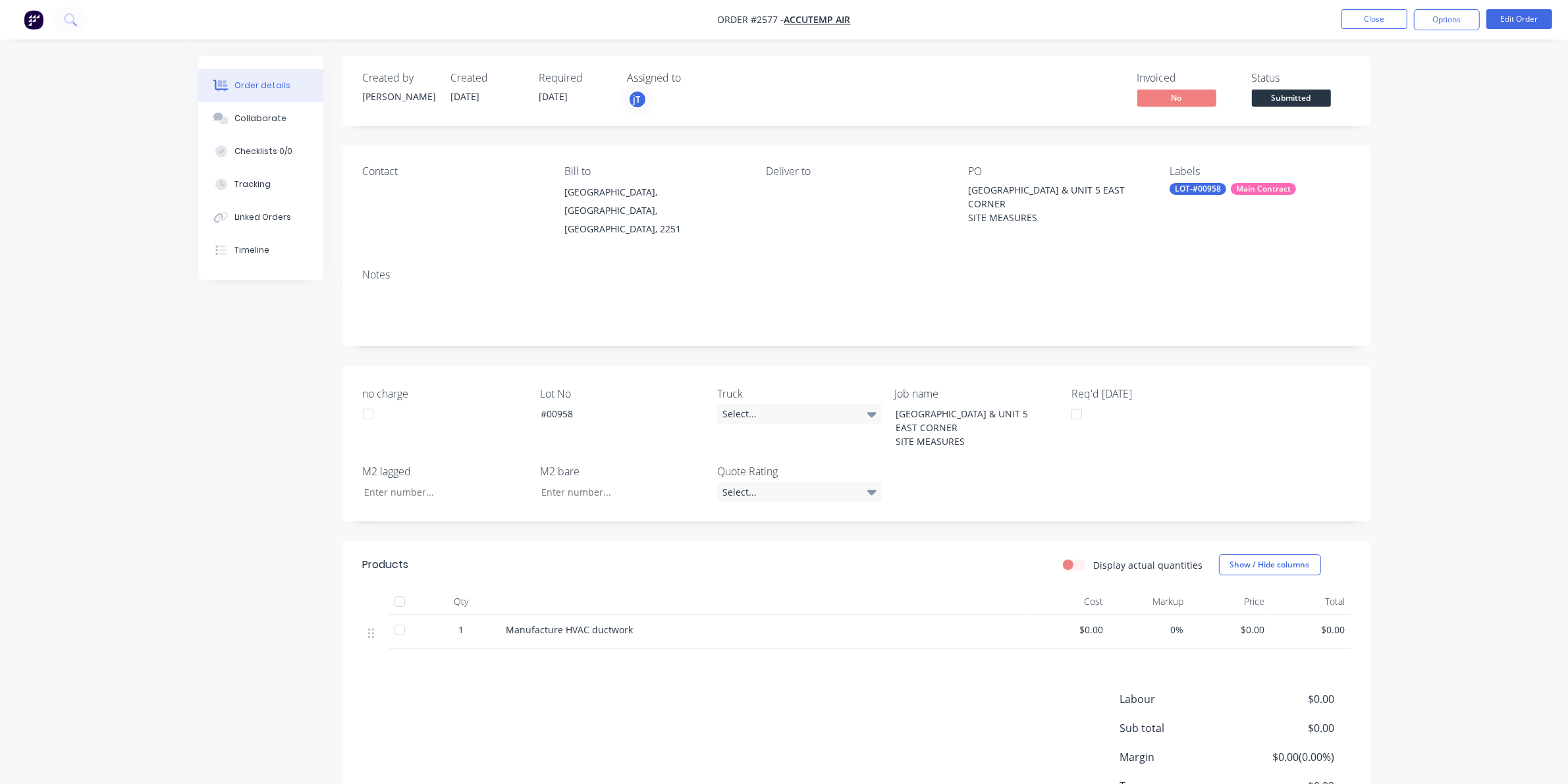
click at [1307, 95] on span "Submitted" at bounding box center [1292, 98] width 79 height 16
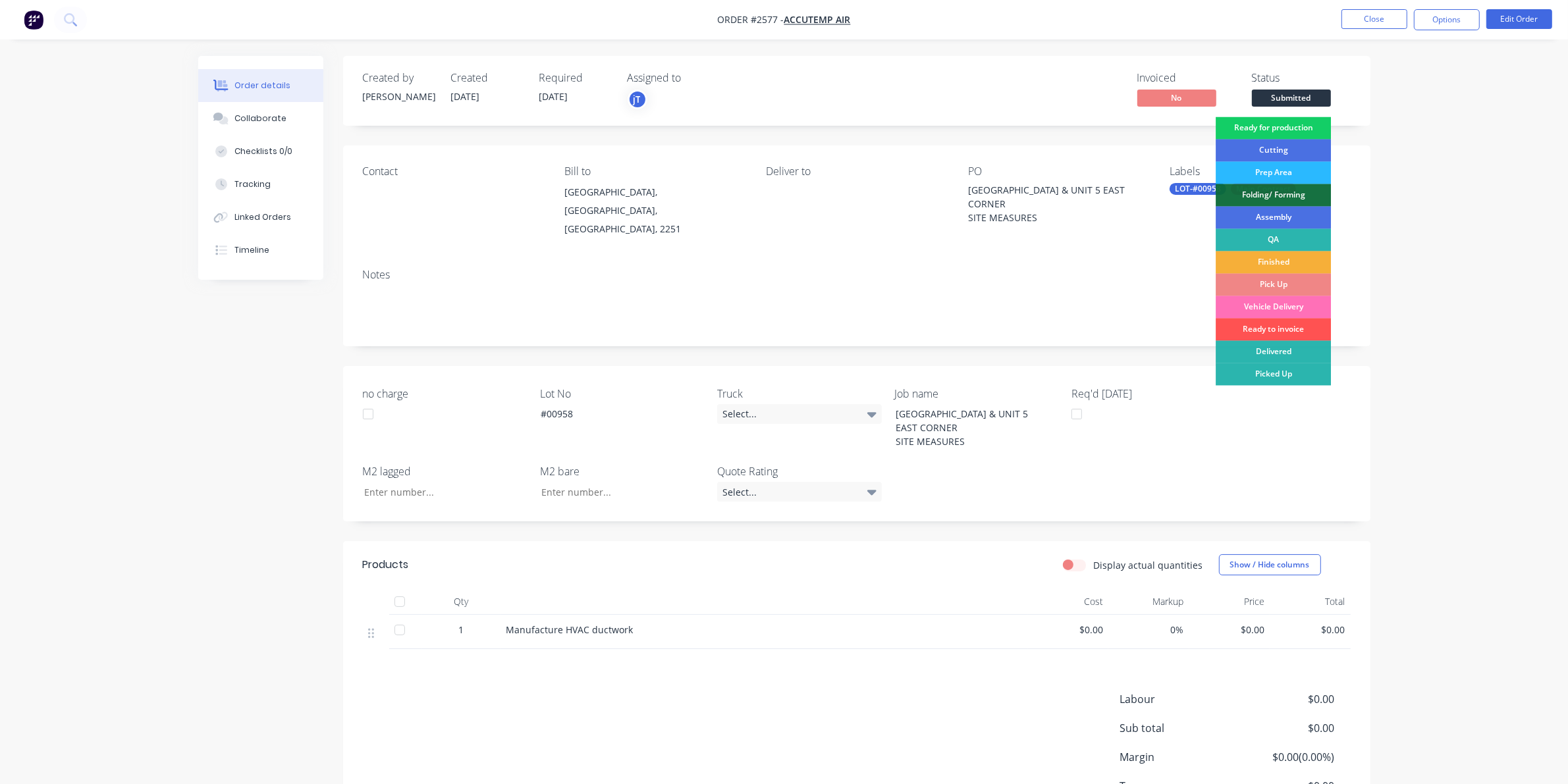
click at [1293, 131] on div "Ready for production" at bounding box center [1274, 128] width 115 height 23
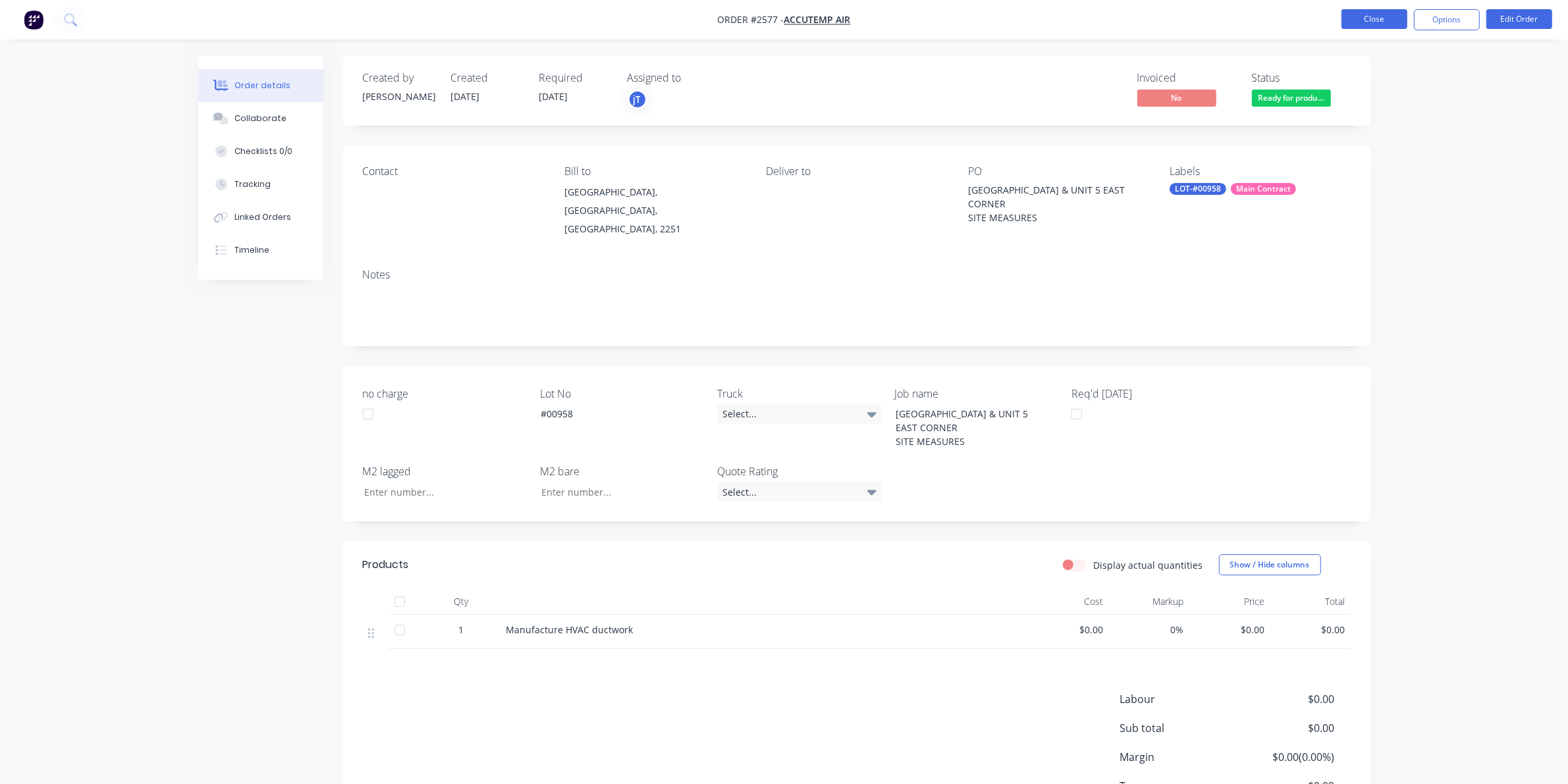
click at [1391, 18] on button "Close" at bounding box center [1374, 19] width 66 height 20
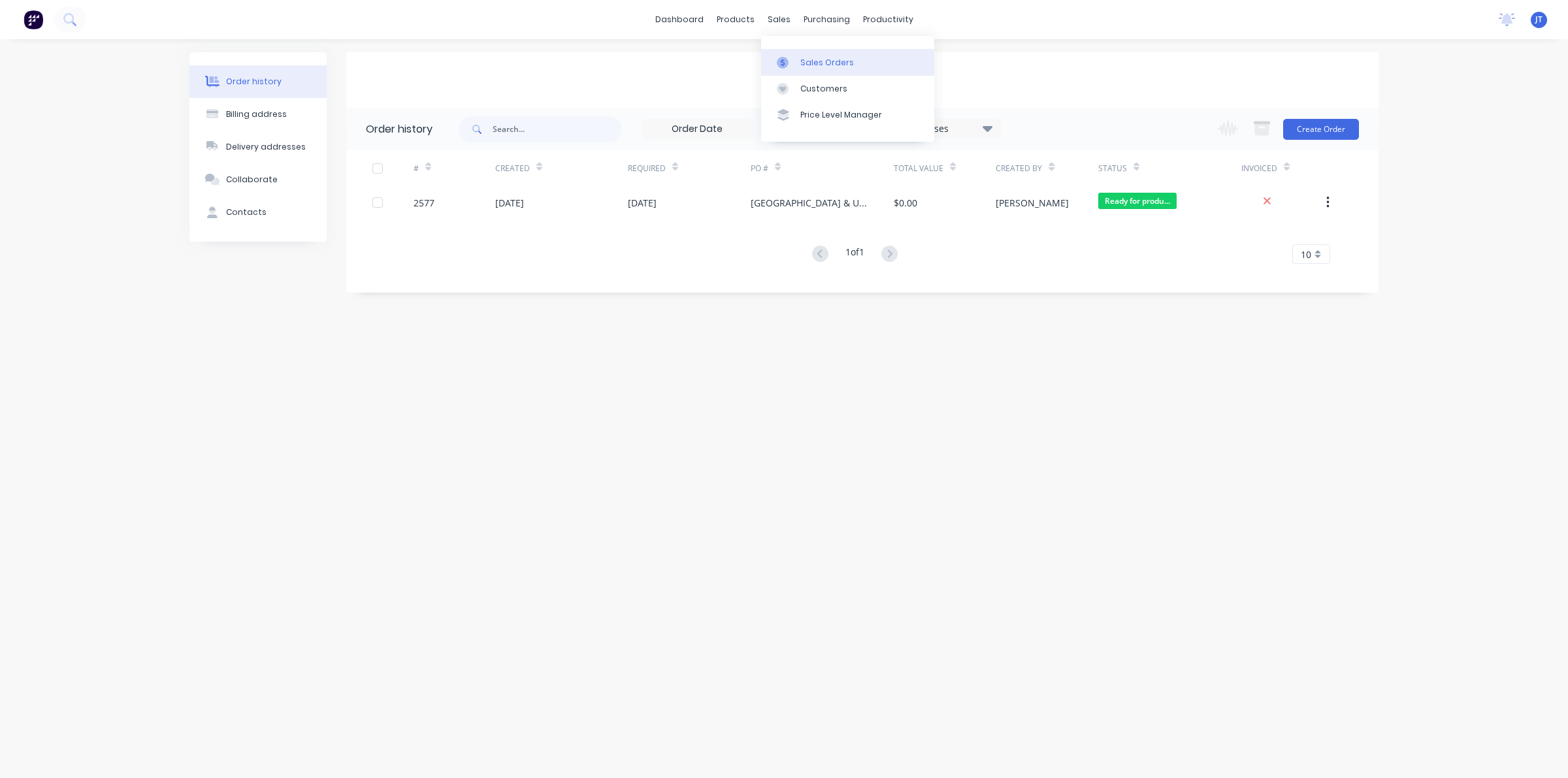
click at [795, 63] on div at bounding box center [787, 63] width 20 height 12
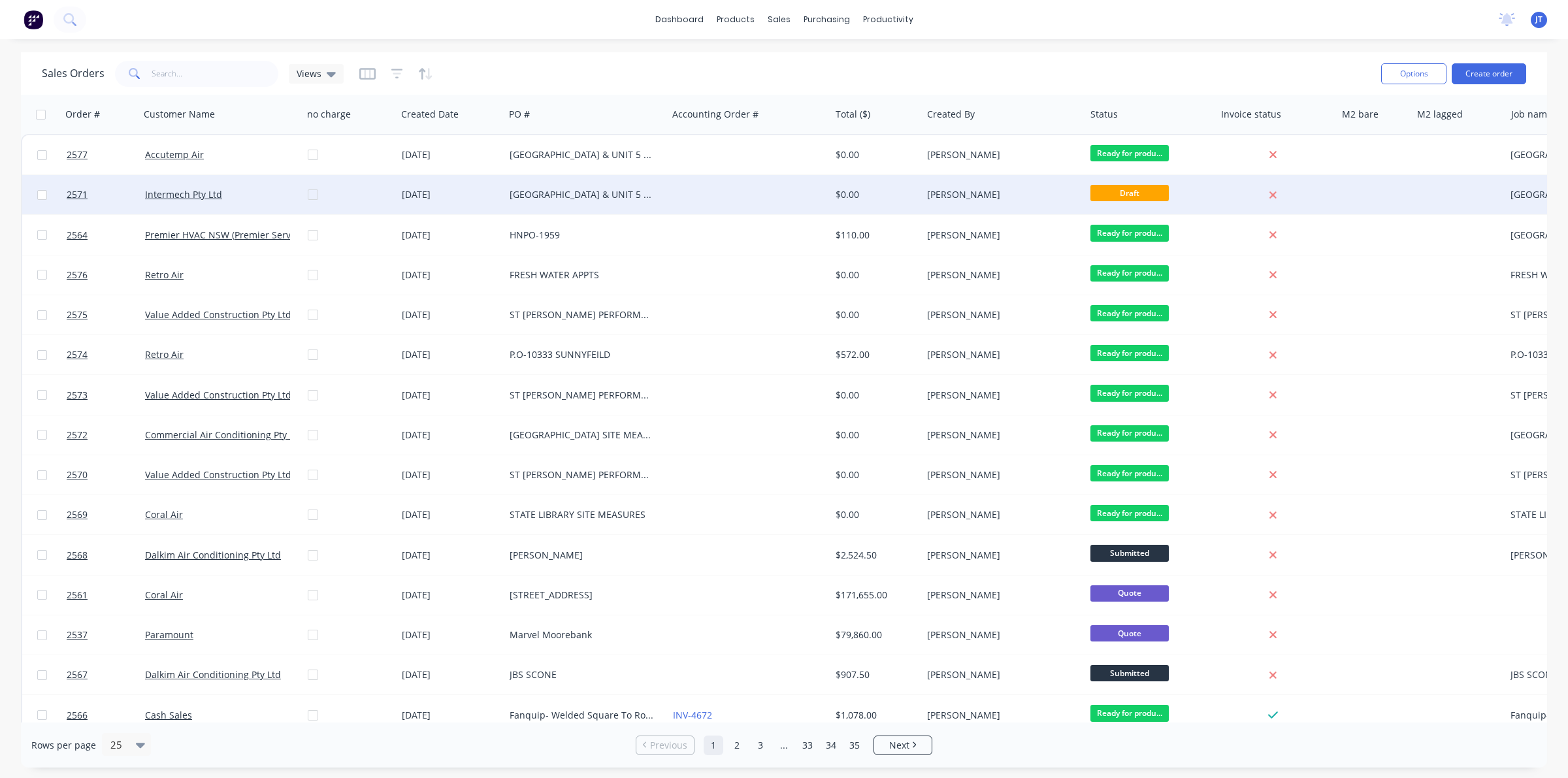
click at [749, 191] on div at bounding box center [749, 195] width 163 height 39
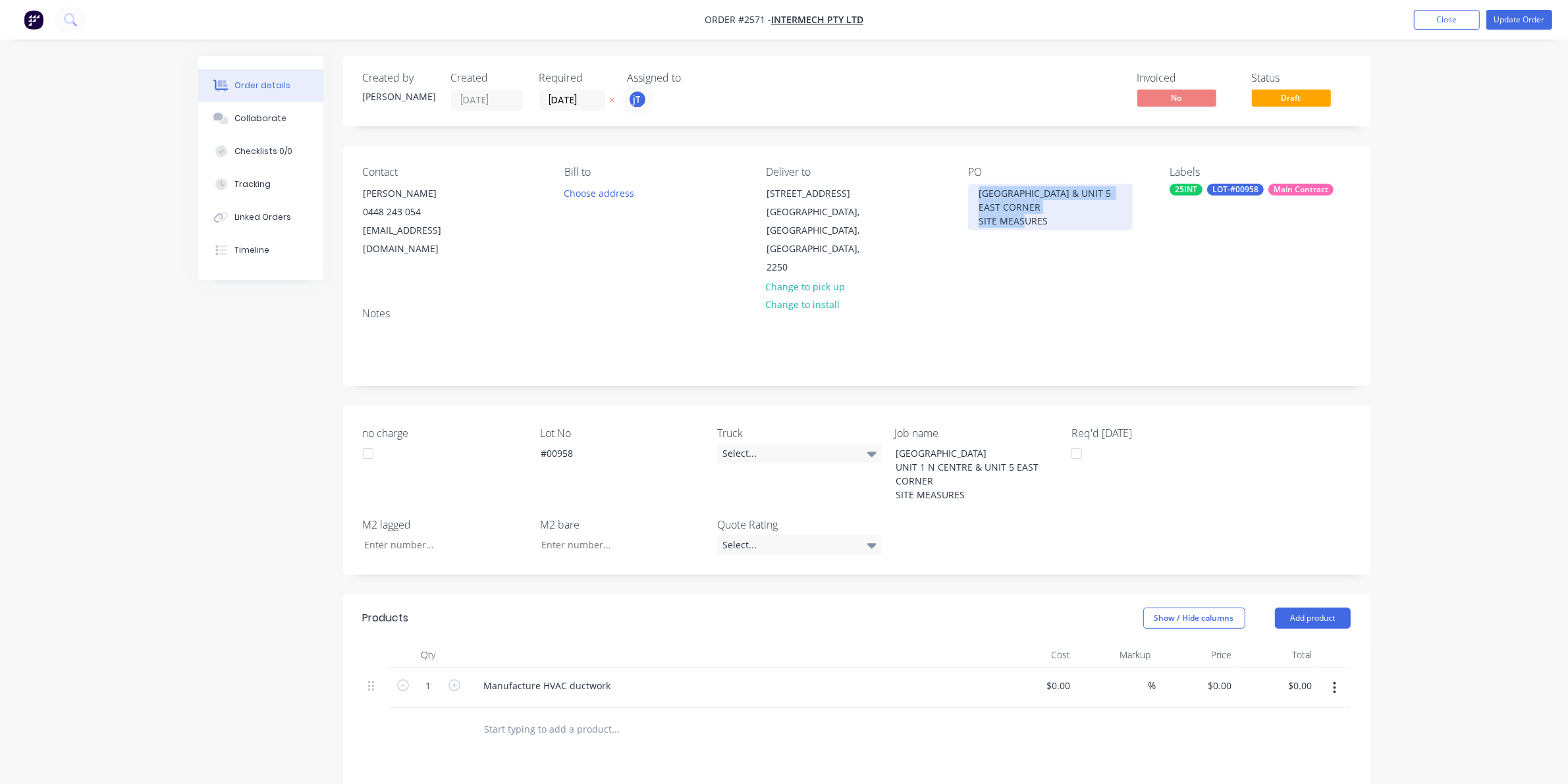
drag, startPoint x: 1071, startPoint y: 225, endPoint x: 796, endPoint y: 137, distance: 288.7
click at [796, 137] on div "Created by [PERSON_NAME] Created [DATE] Required [DATE] Assigned to jT Invoiced…" at bounding box center [856, 561] width 1027 height 1011
click at [1046, 230] on div "[GEOGRAPHIC_DATA] & UNIT 5 EAST CORNER SITE MEASURES" at bounding box center [1050, 207] width 165 height 47
drag, startPoint x: 1052, startPoint y: 234, endPoint x: 936, endPoint y: 188, distance: 124.8
click at [936, 188] on div "Contact [PERSON_NAME] [PHONE_NUMBER] [EMAIL_ADDRESS][DOMAIN_NAME] Bill to Choos…" at bounding box center [856, 221] width 1027 height 151
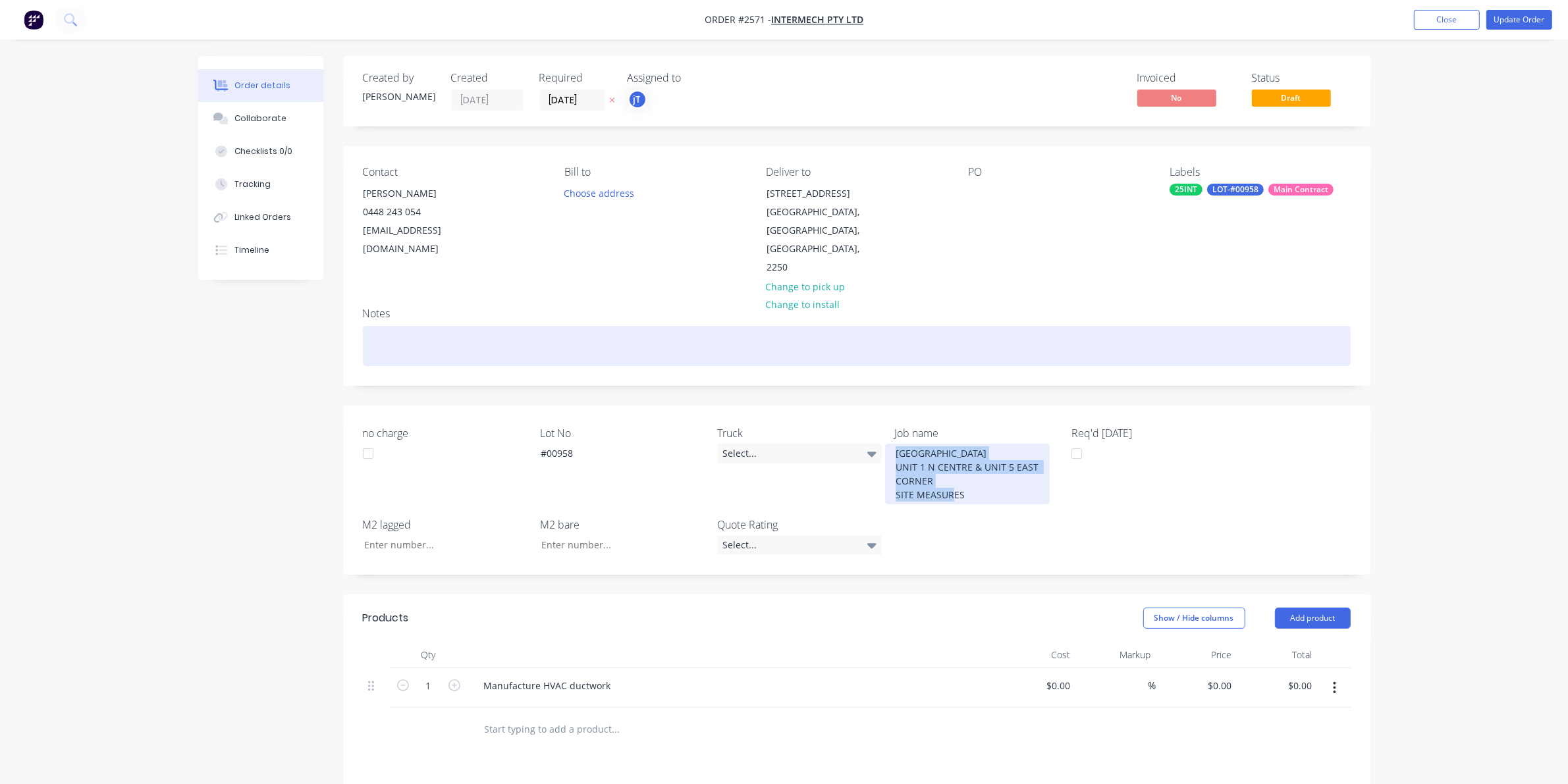
drag, startPoint x: 977, startPoint y: 455, endPoint x: 673, endPoint y: 293, distance: 344.5
click at [673, 293] on div "Created by [PERSON_NAME] Created [DATE] Required [DATE] Assigned to jT Invoiced…" at bounding box center [856, 561] width 1027 height 1011
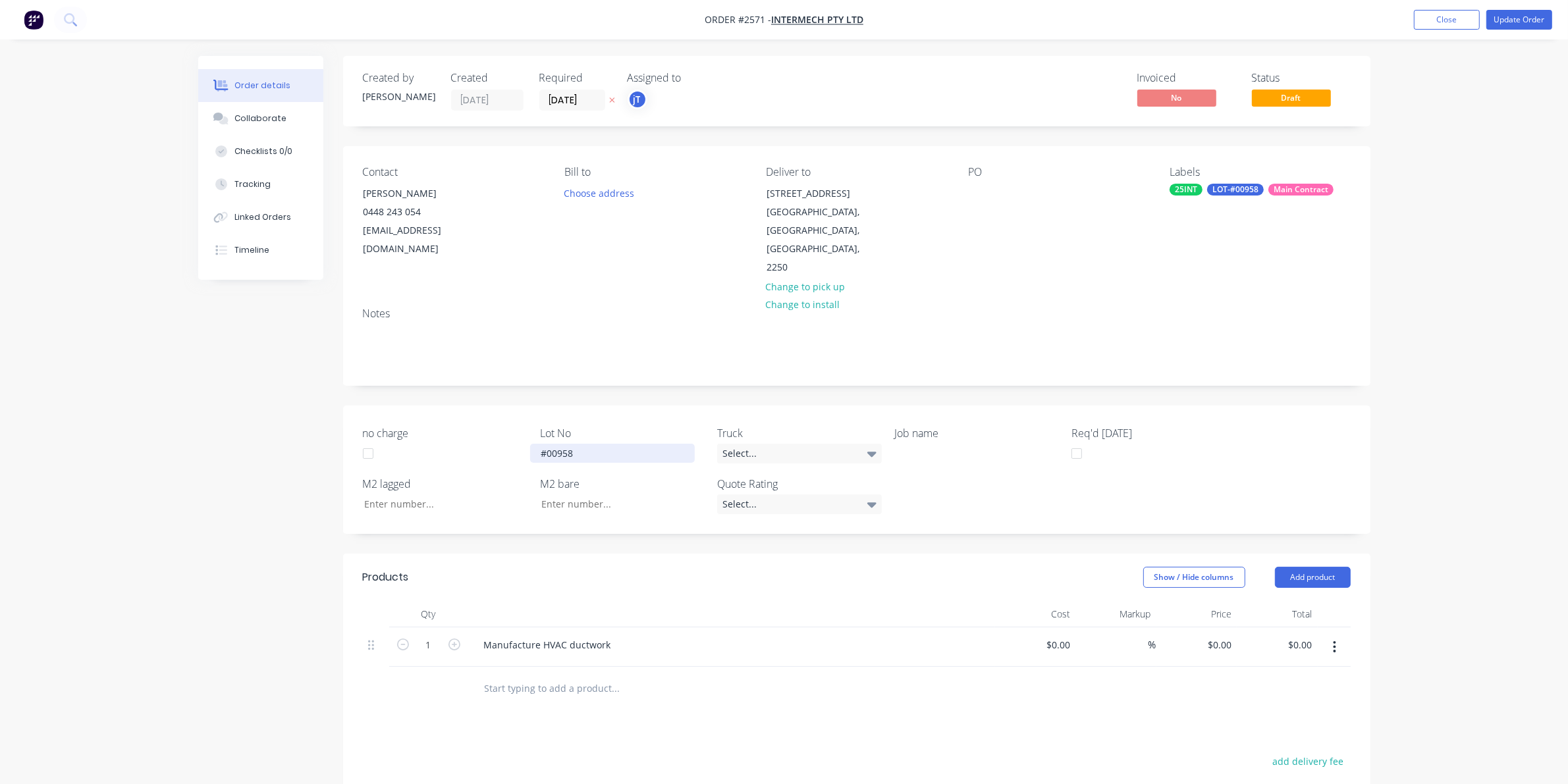
click at [600, 444] on div "#00958" at bounding box center [612, 453] width 165 height 19
click at [1213, 190] on div "LOT-#00958" at bounding box center [1235, 189] width 57 height 12
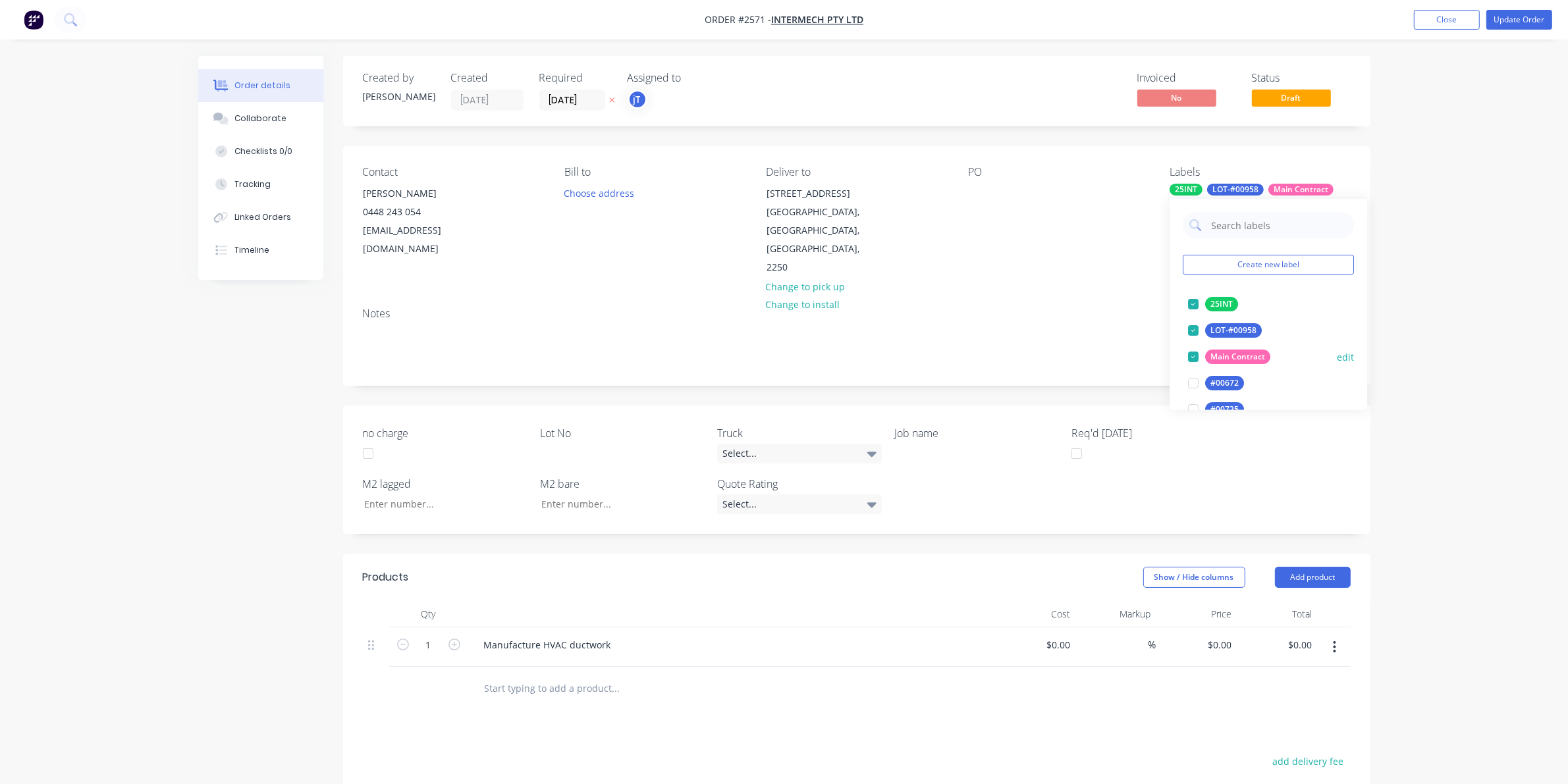
click at [1195, 306] on div at bounding box center [1193, 304] width 26 height 26
click at [1193, 323] on div at bounding box center [1193, 330] width 26 height 26
click at [1194, 307] on div at bounding box center [1193, 304] width 26 height 26
click at [915, 211] on div "Deliver to [STREET_ADDRESS] Change to pick up Change to install" at bounding box center [856, 221] width 180 height 112
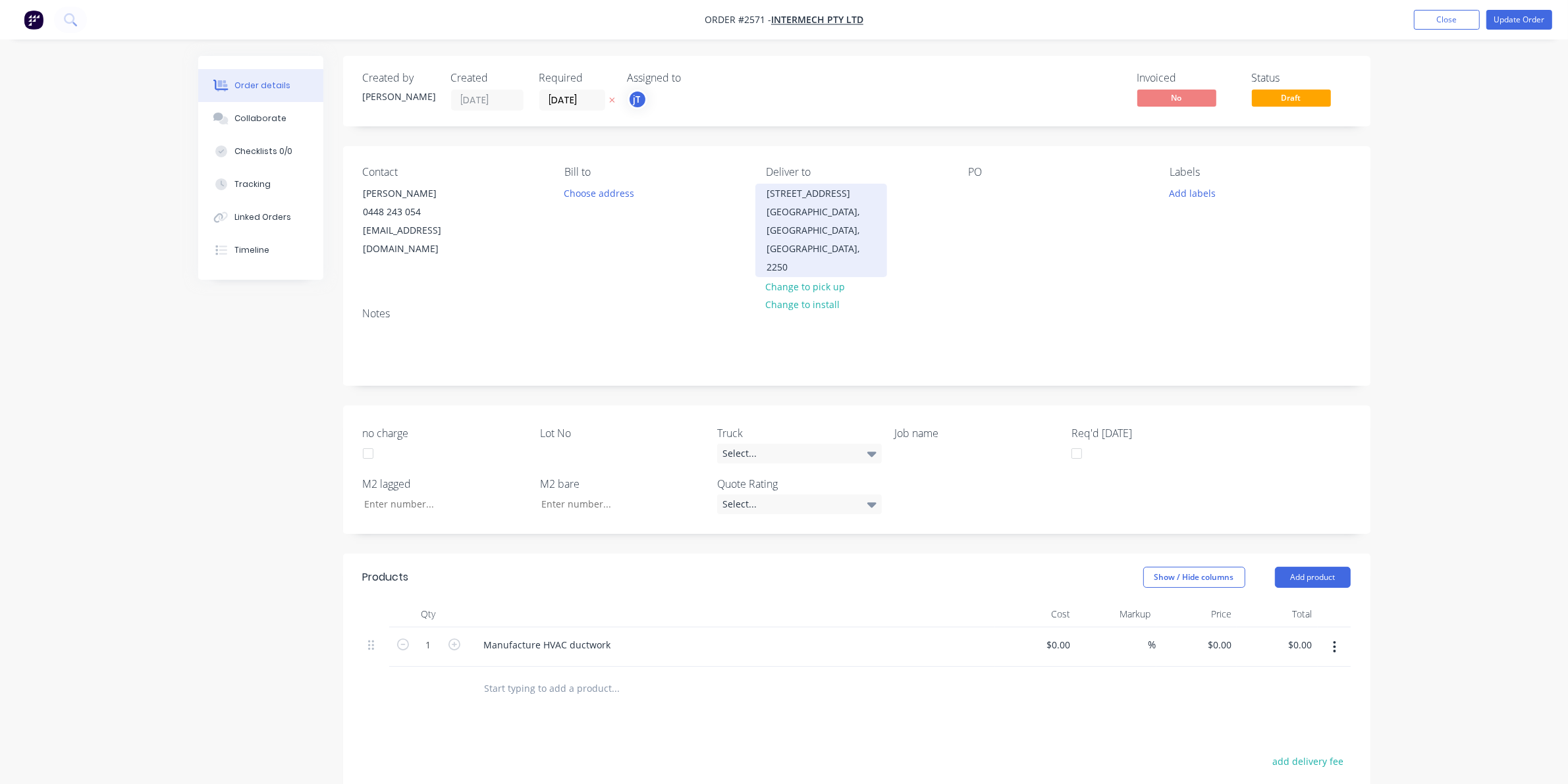
click at [824, 211] on div "[GEOGRAPHIC_DATA], [GEOGRAPHIC_DATA], [GEOGRAPHIC_DATA], 2250" at bounding box center [821, 239] width 109 height 74
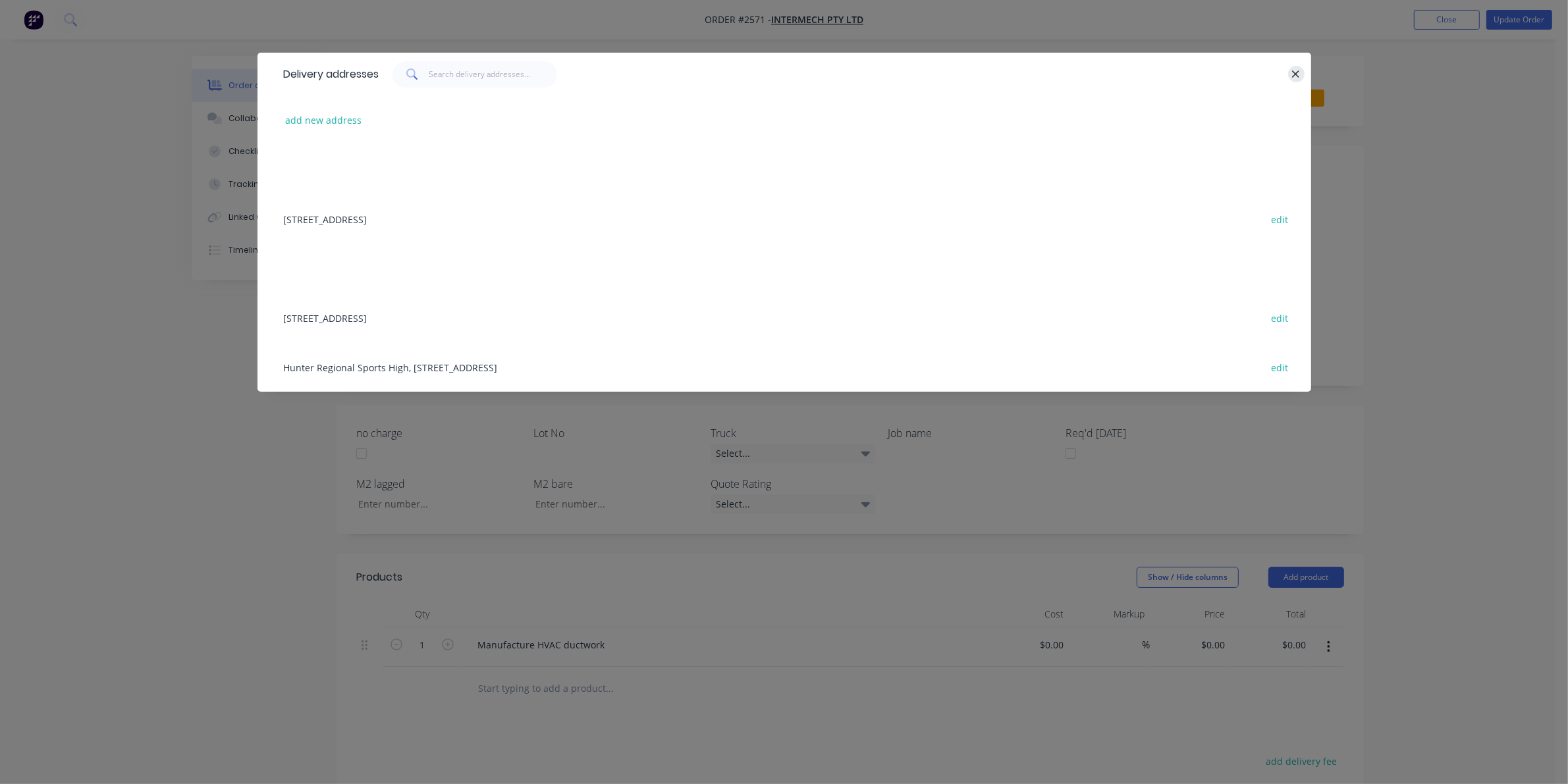
click at [1295, 74] on icon "button" at bounding box center [1296, 74] width 7 height 7
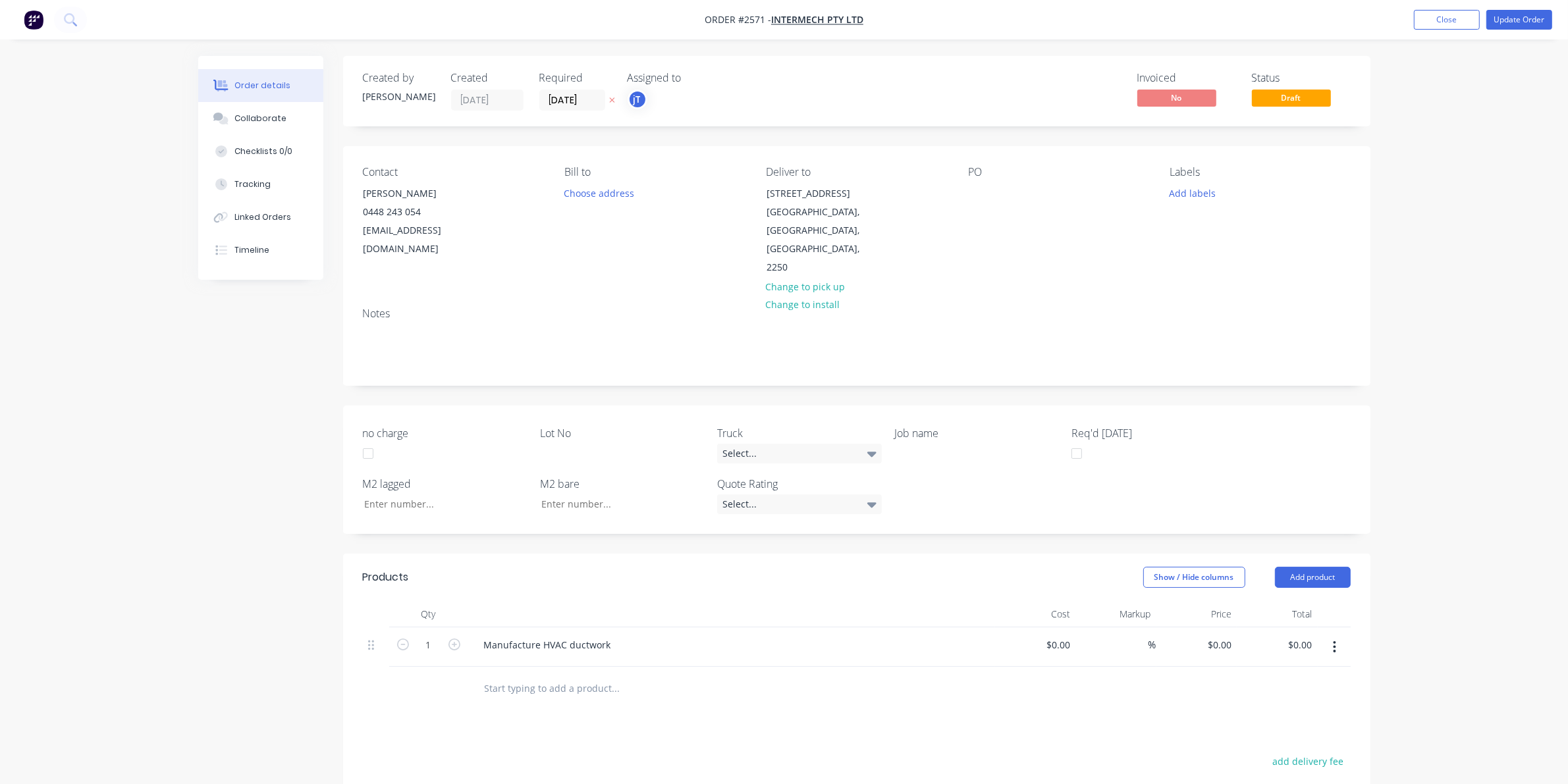
click at [831, 277] on button "Change to pick up" at bounding box center [806, 286] width 94 height 18
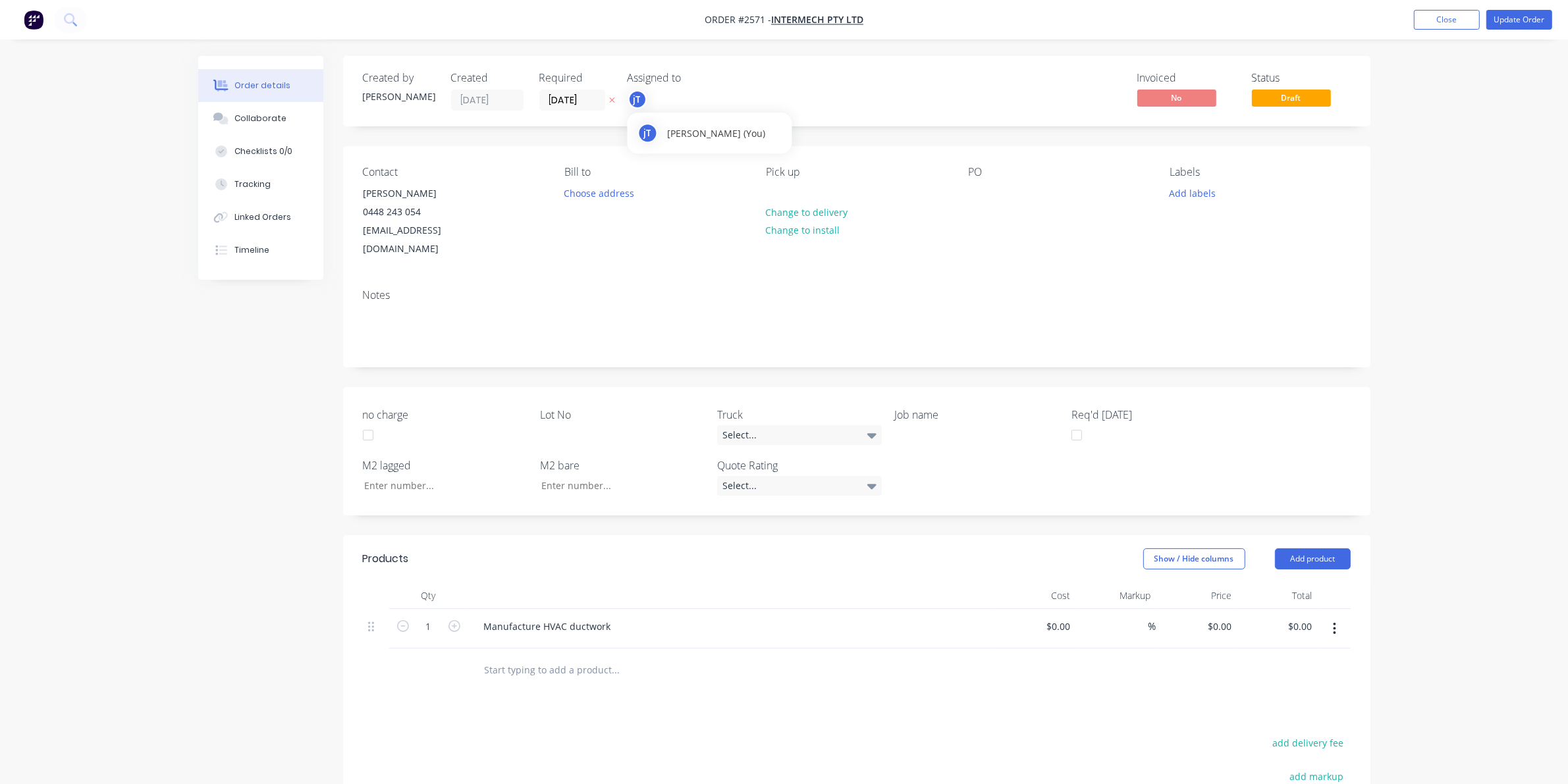
click at [644, 104] on div "jT" at bounding box center [637, 100] width 20 height 20
click at [656, 161] on div at bounding box center [649, 171] width 26 height 26
click at [807, 99] on div "Invoiced No Status Draft" at bounding box center [1055, 91] width 591 height 39
click at [296, 220] on button "Linked Orders" at bounding box center [260, 217] width 125 height 33
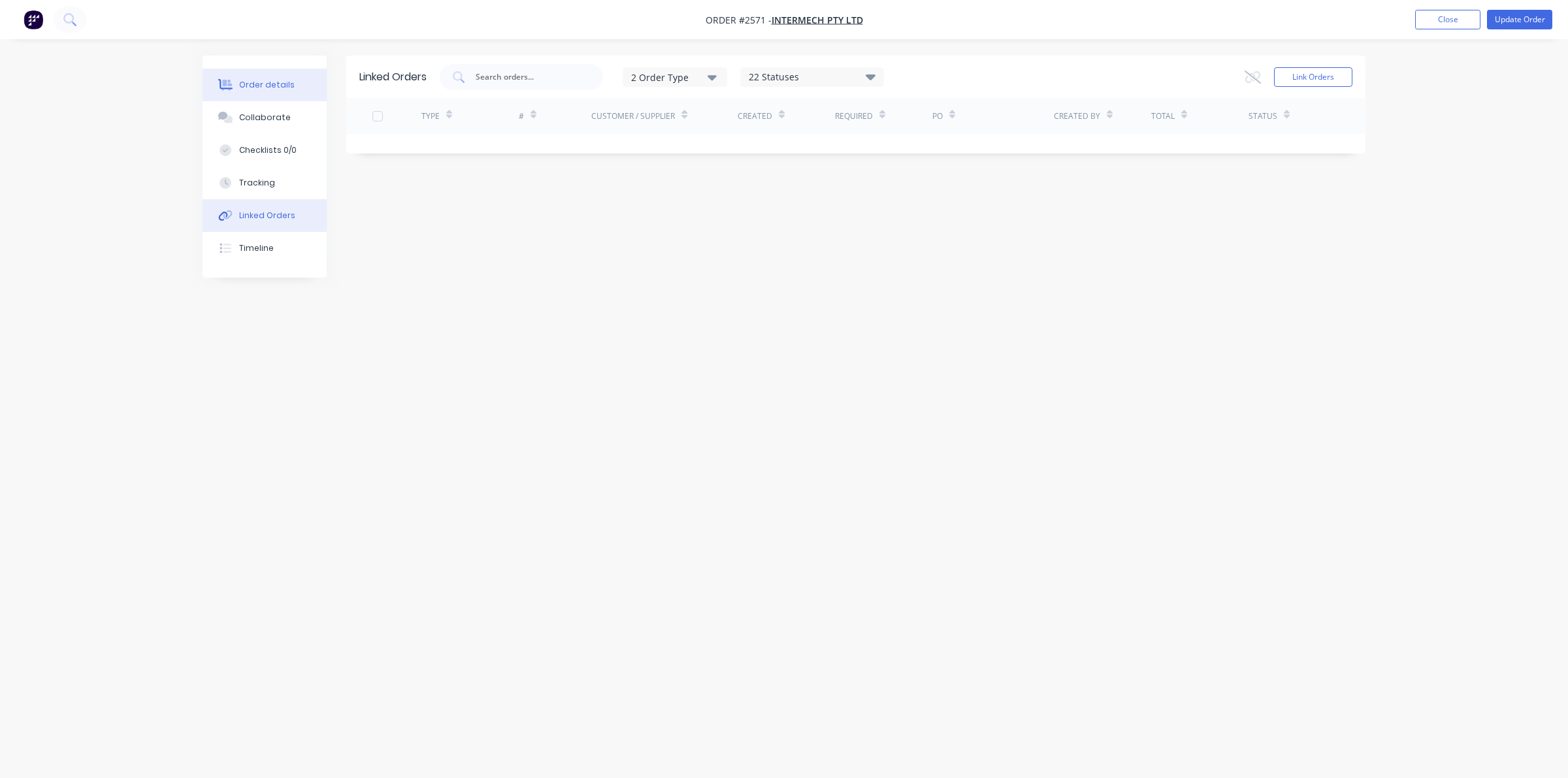
click at [271, 82] on div "Order details" at bounding box center [267, 85] width 55 height 12
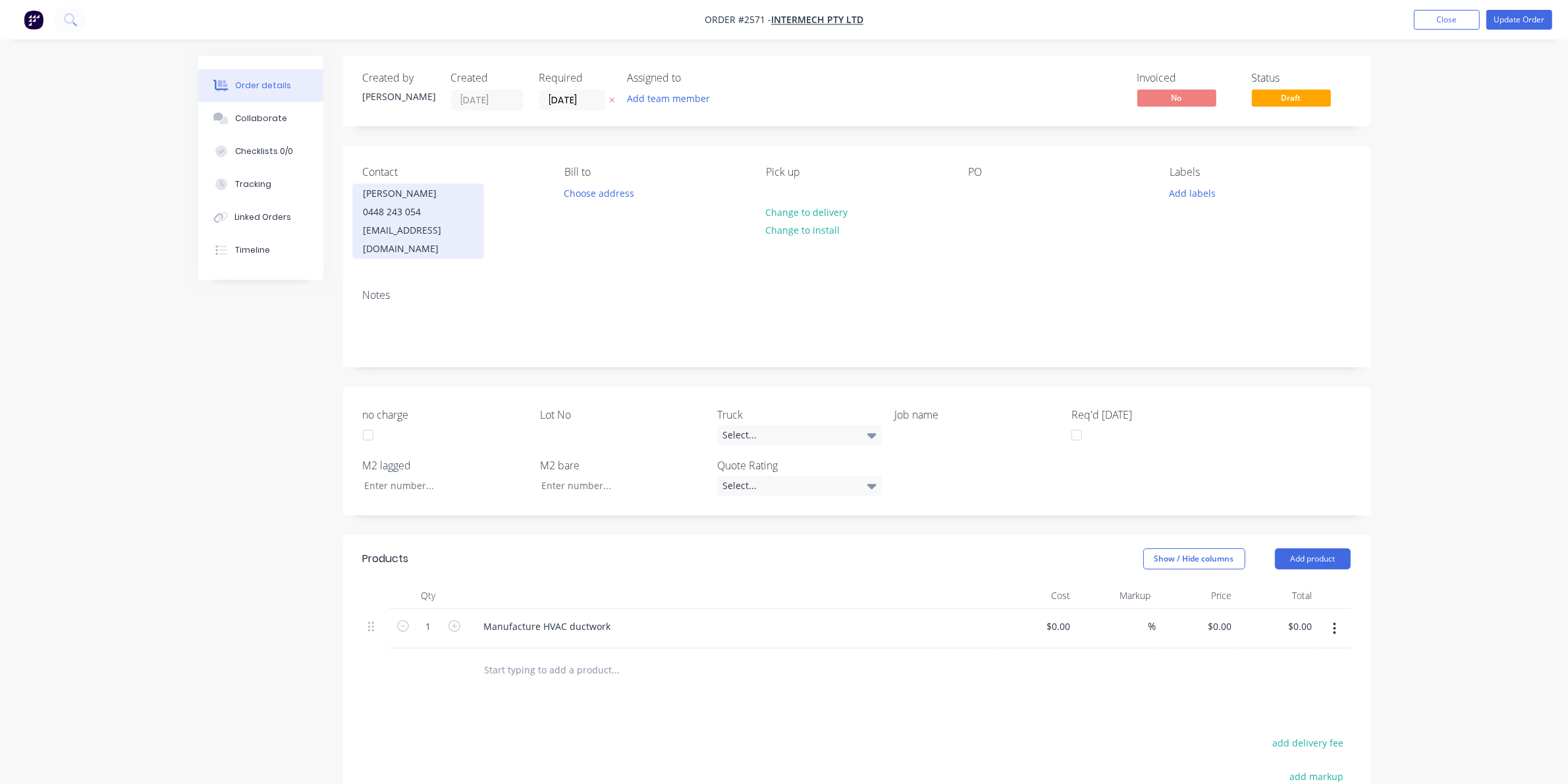
click at [402, 198] on div "[PERSON_NAME]" at bounding box center [418, 194] width 109 height 18
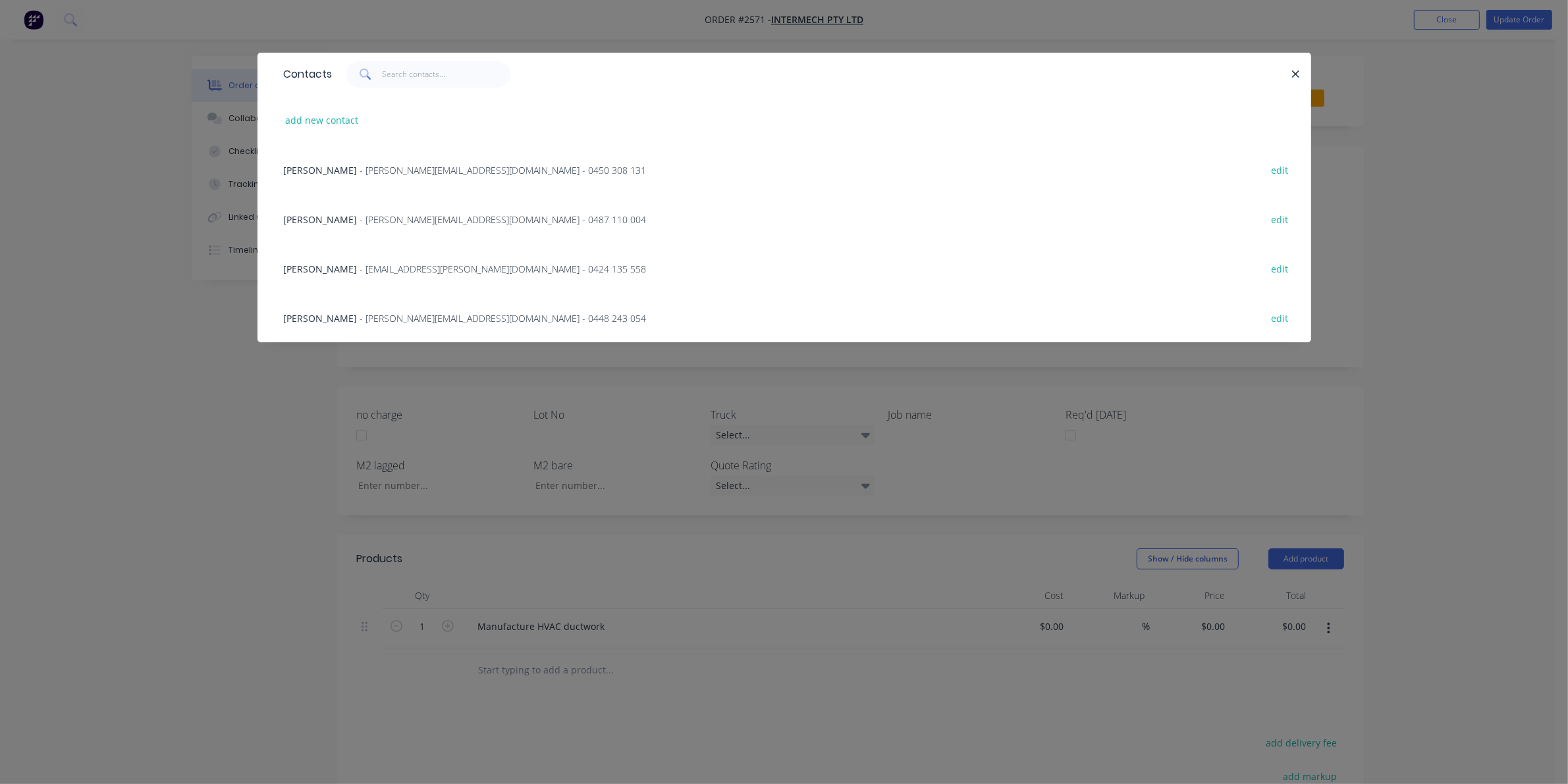
click at [91, 241] on div "Contacts add new contact [PERSON_NAME] - [PERSON_NAME][EMAIL_ADDRESS][DOMAIN_NA…" at bounding box center [784, 392] width 1568 height 784
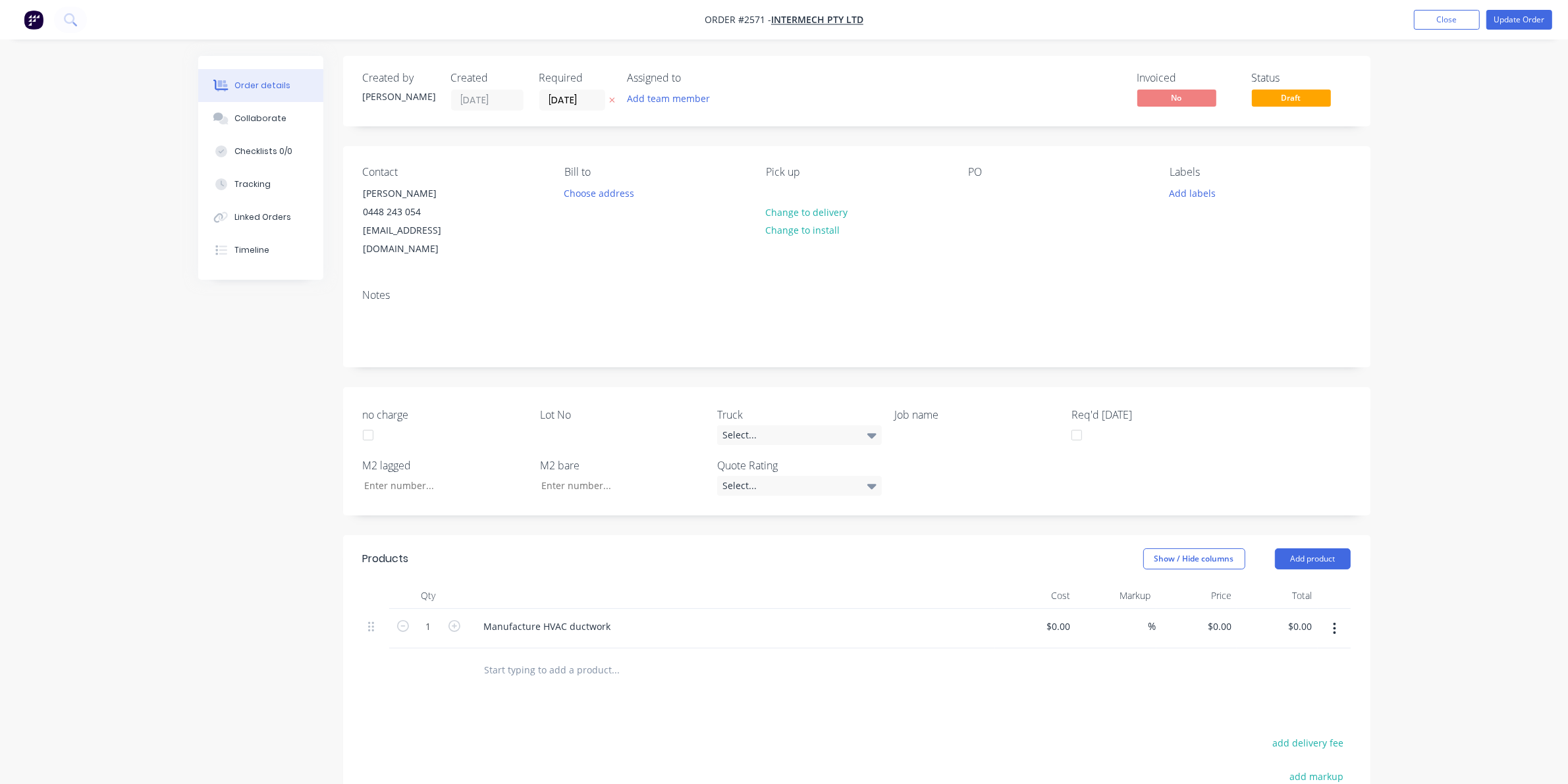
click at [1327, 617] on button "button" at bounding box center [1335, 629] width 31 height 23
click at [1290, 733] on div "Delete" at bounding box center [1288, 742] width 102 height 19
click at [1453, 21] on button "Close" at bounding box center [1446, 20] width 66 height 20
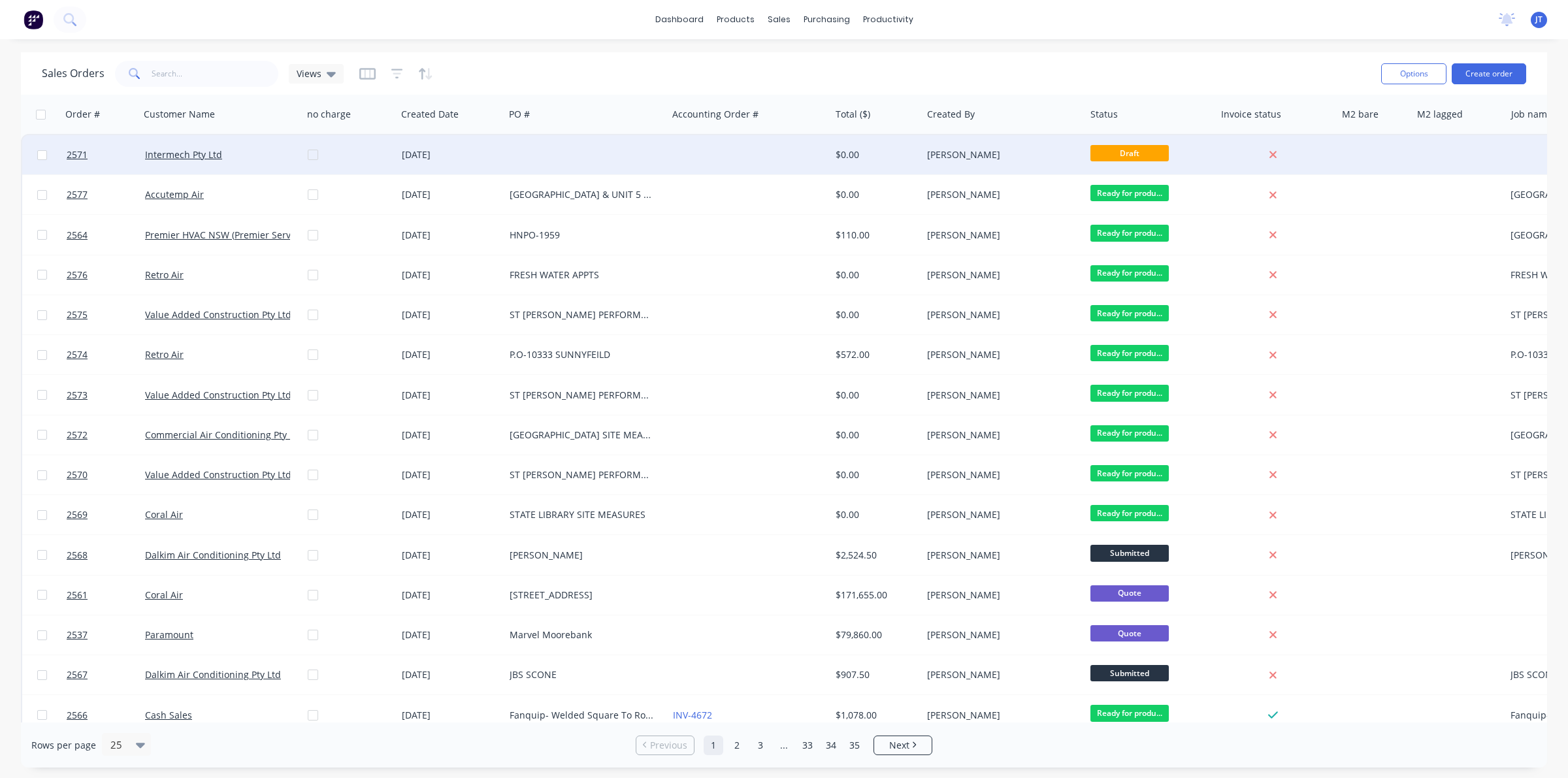
click at [955, 154] on div "[PERSON_NAME]" at bounding box center [999, 155] width 145 height 13
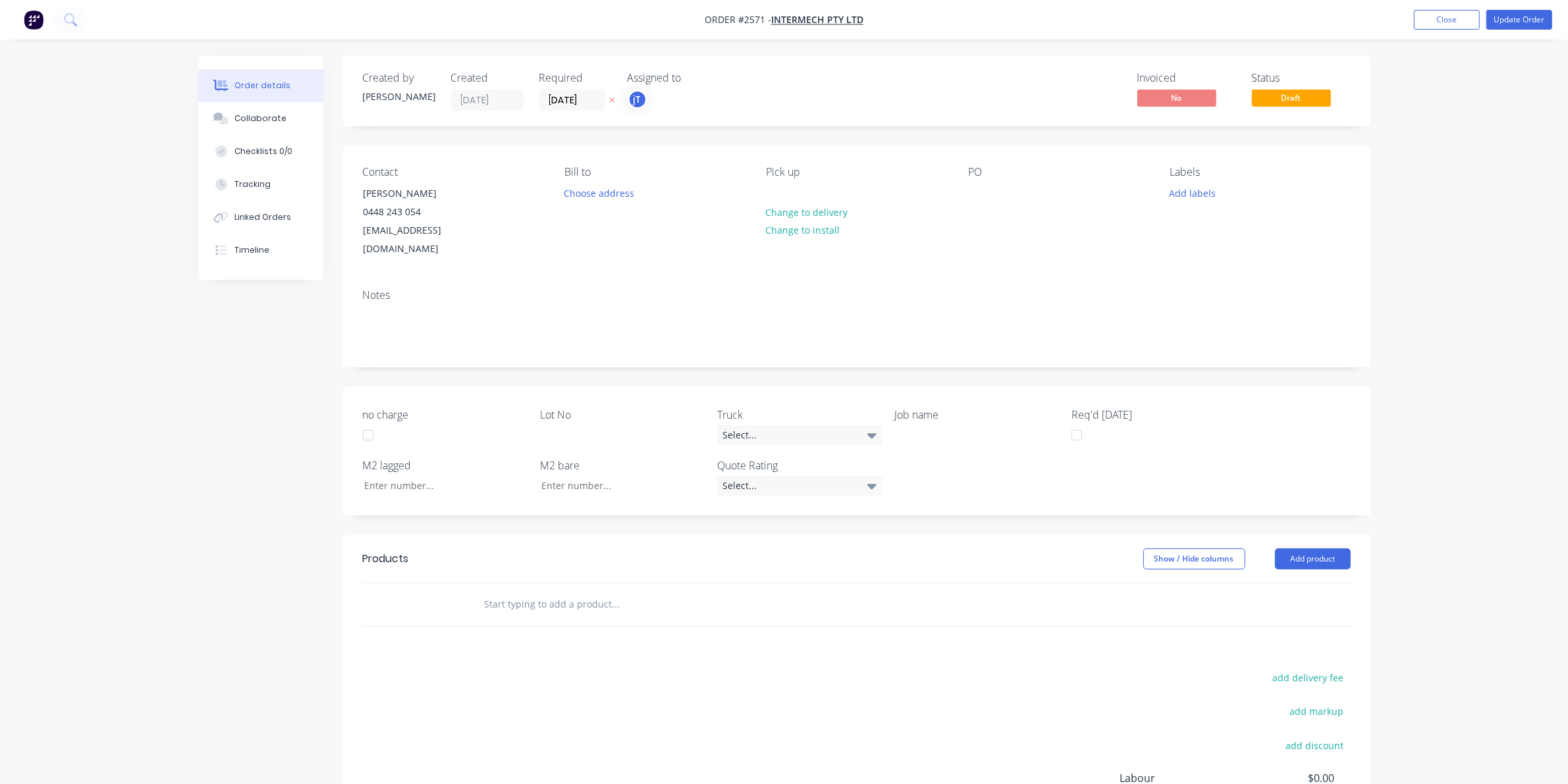
click at [1324, 91] on span "Draft" at bounding box center [1292, 98] width 79 height 16
click at [1315, 104] on span "Draft" at bounding box center [1292, 98] width 79 height 16
click at [1461, 18] on button "Close" at bounding box center [1446, 20] width 66 height 20
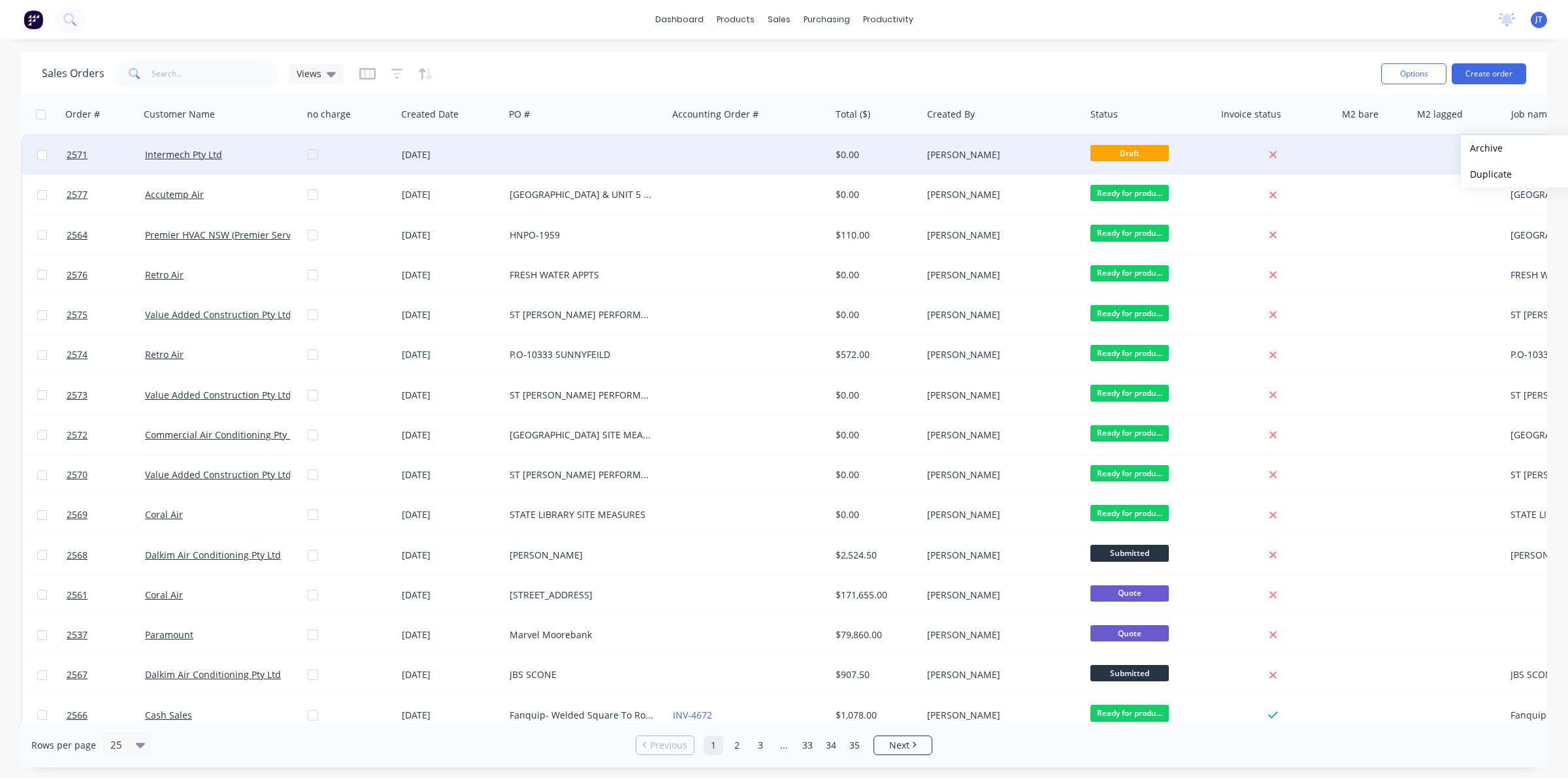
click at [1355, 138] on div at bounding box center [1373, 155] width 75 height 39
click at [1217, 145] on div at bounding box center [1275, 155] width 121 height 39
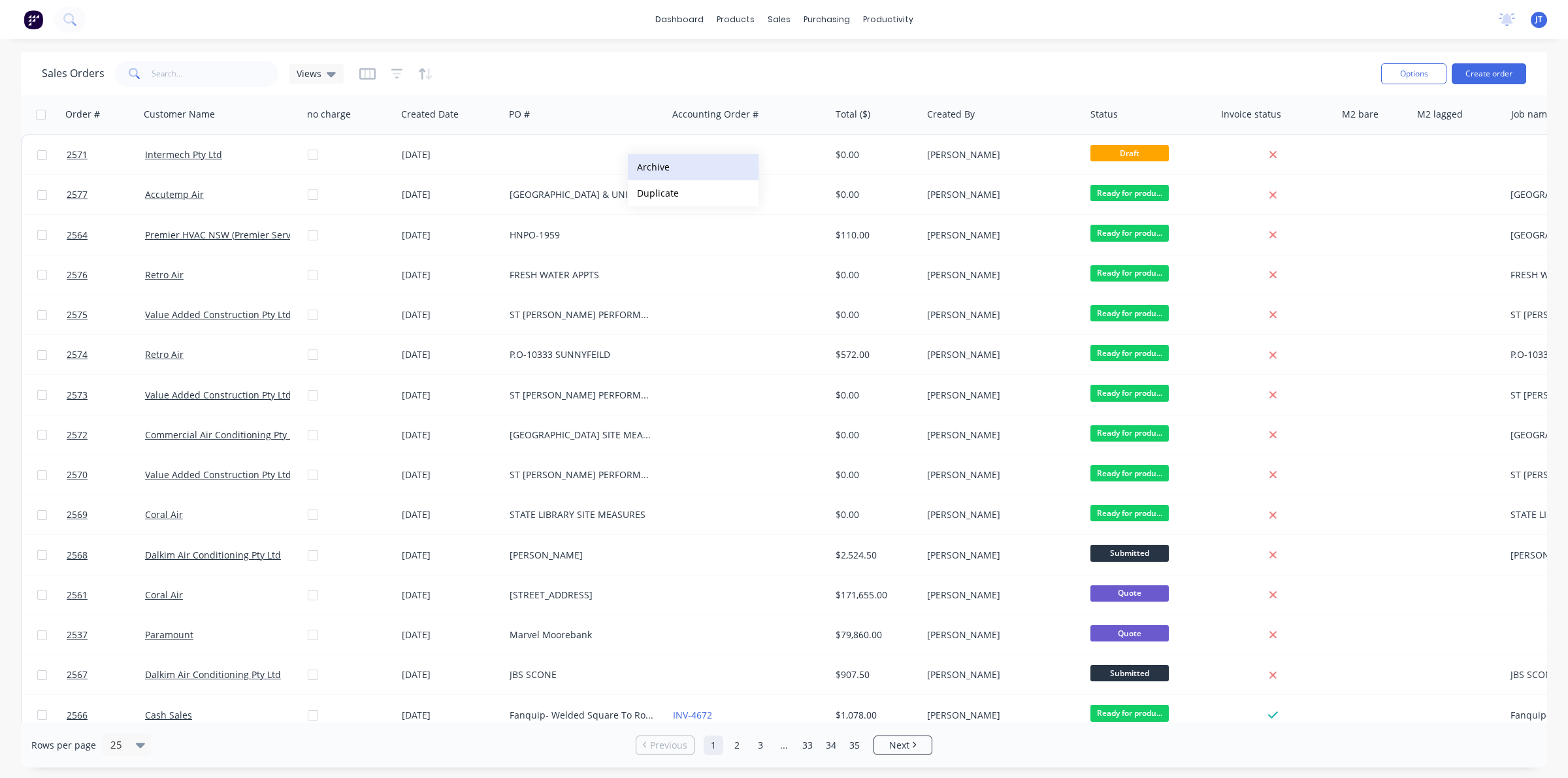
click at [664, 167] on button "Archive" at bounding box center [693, 167] width 130 height 26
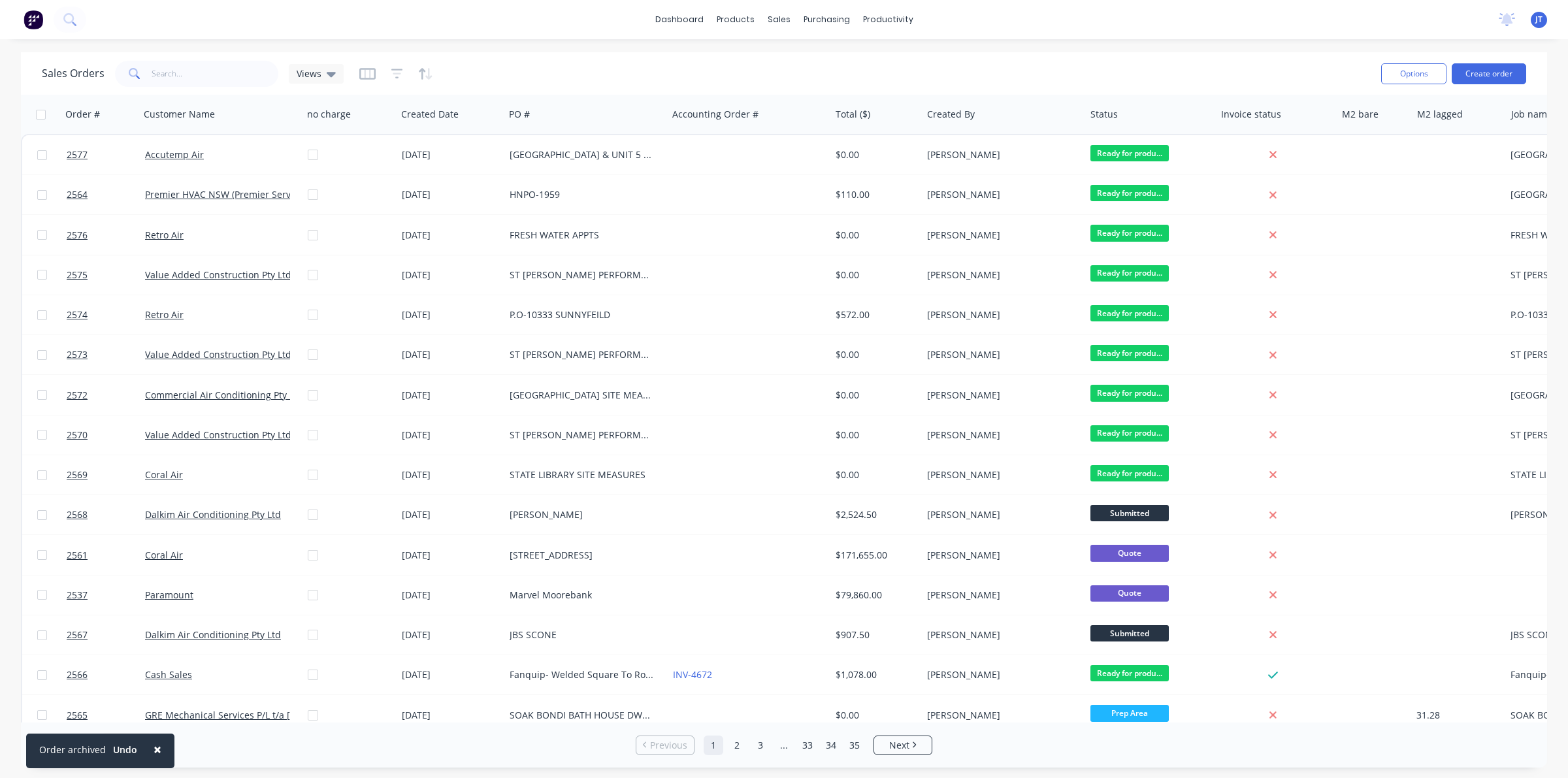
click at [146, 747] on button "×" at bounding box center [157, 749] width 34 height 31
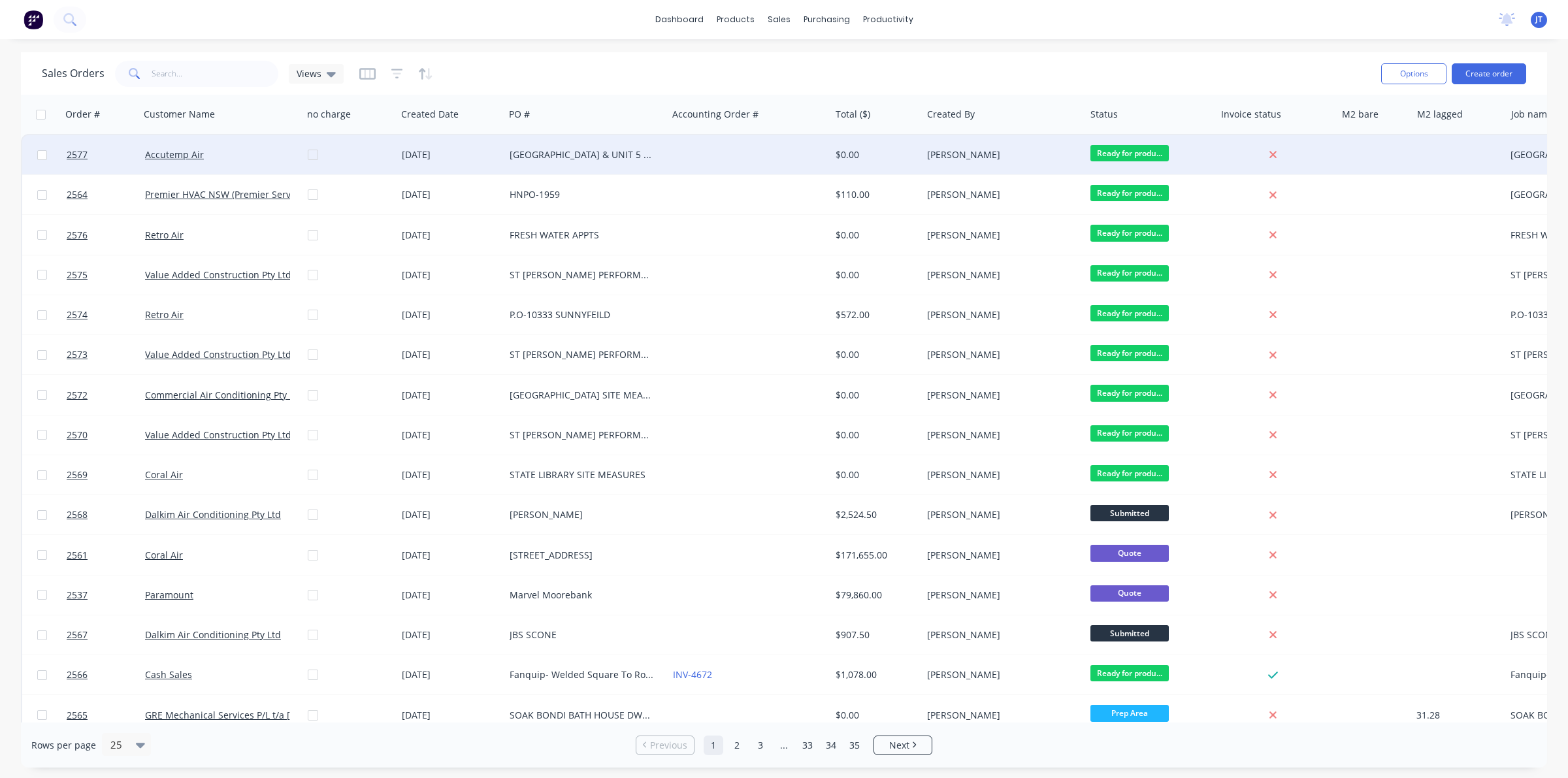
click at [471, 154] on div "[DATE]" at bounding box center [450, 155] width 97 height 13
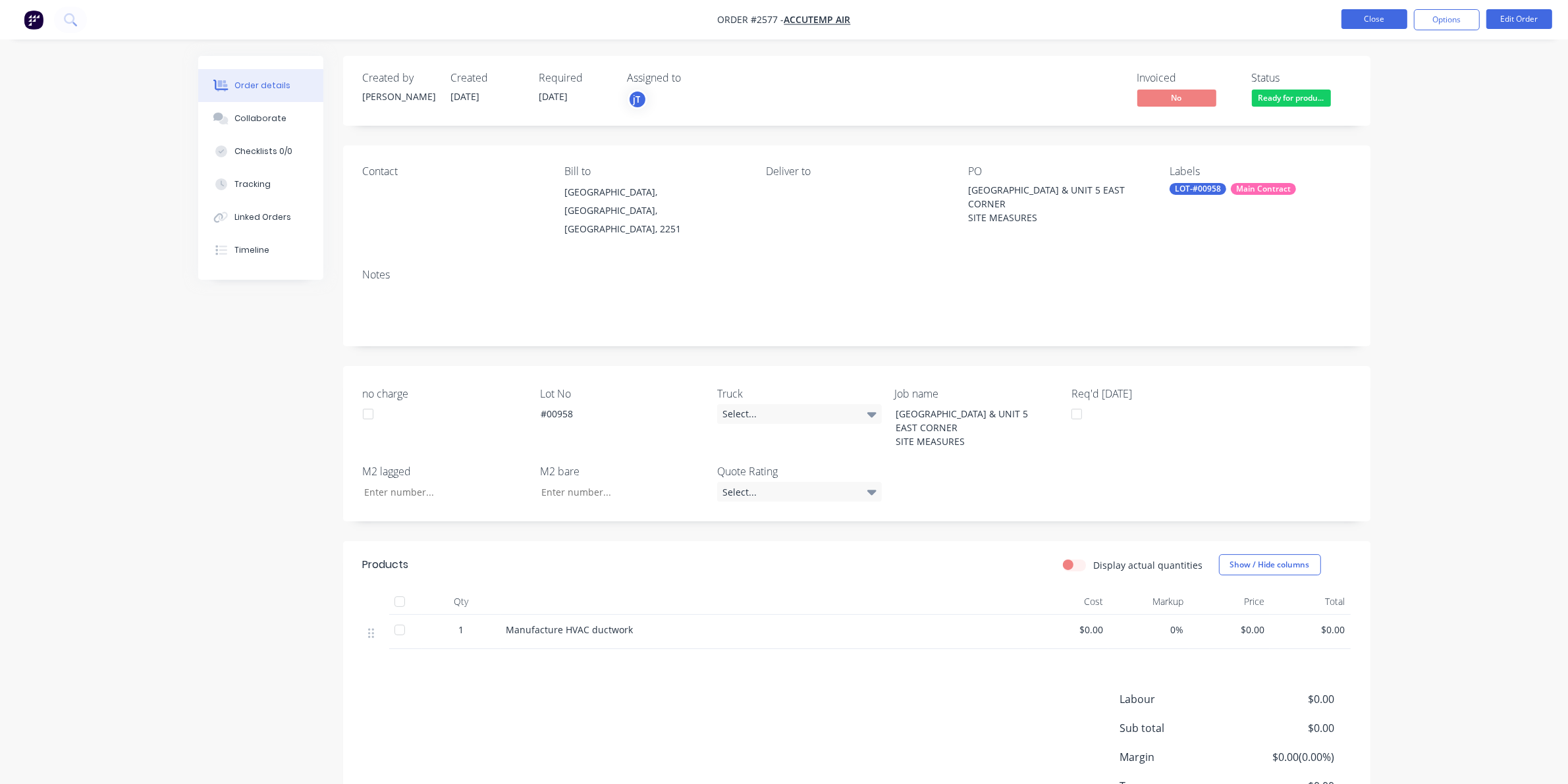
click at [1388, 14] on button "Close" at bounding box center [1374, 19] width 66 height 20
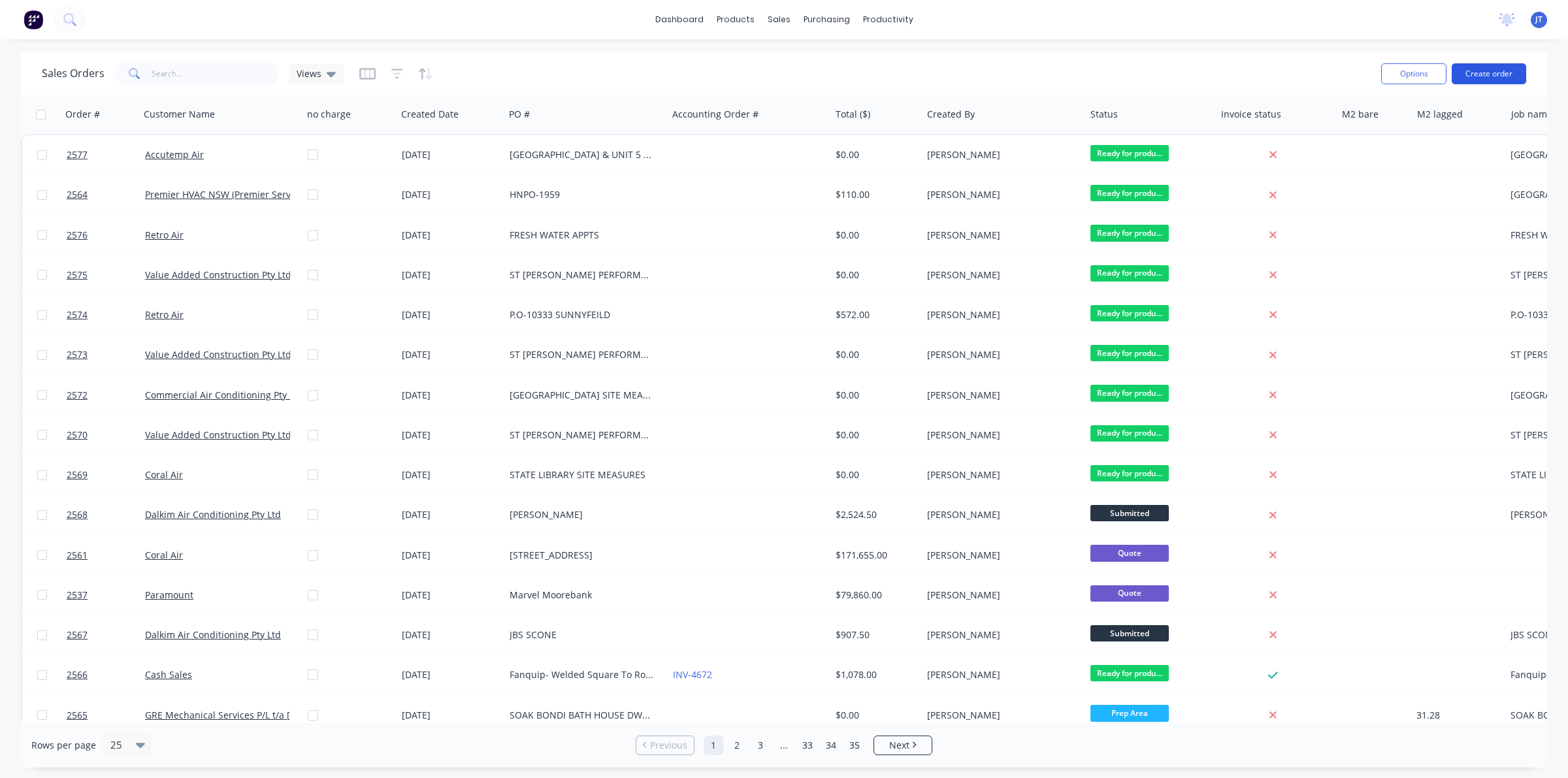
click at [1479, 71] on button "Create order" at bounding box center [1489, 73] width 74 height 21
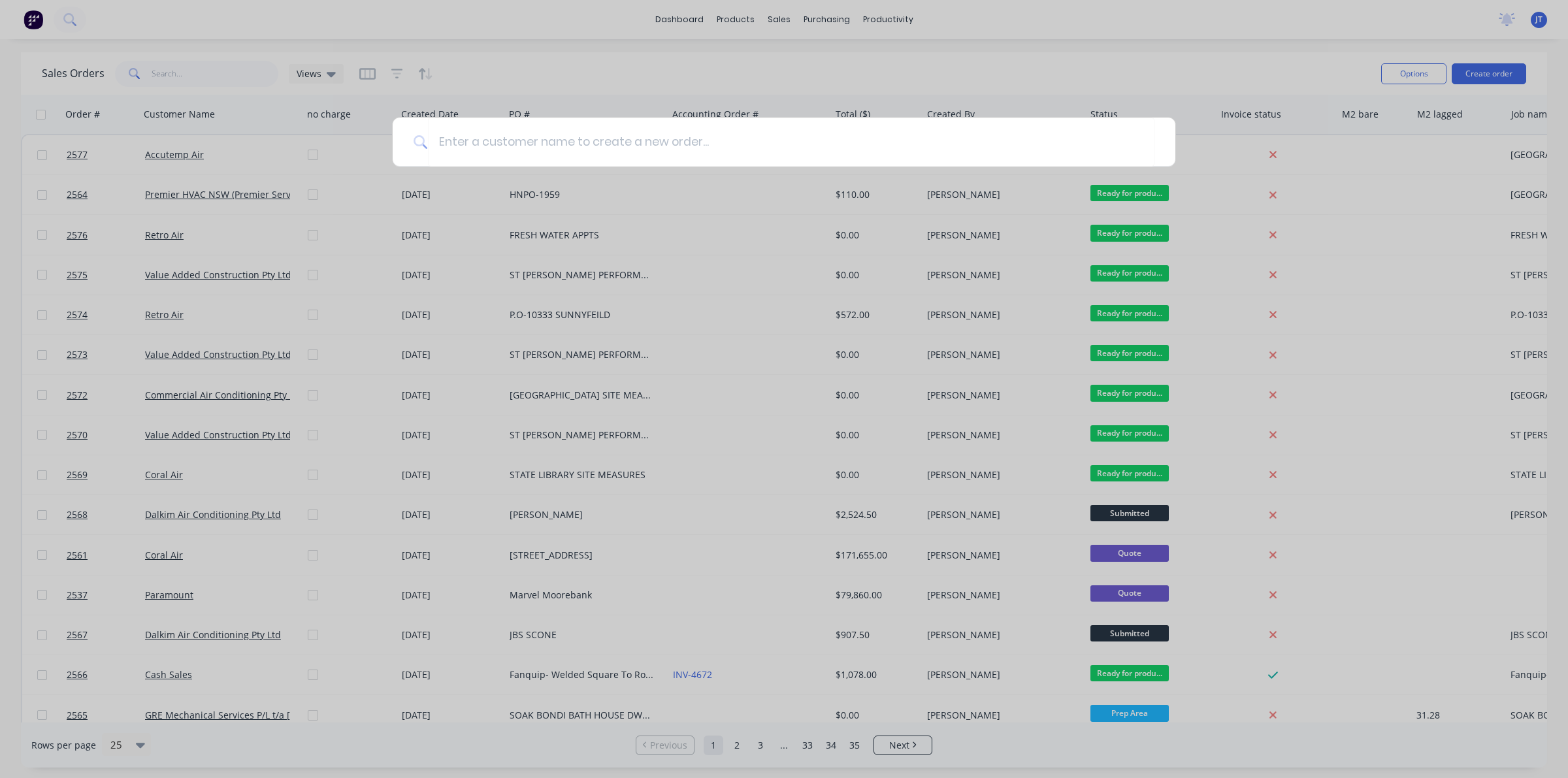
click at [823, 222] on div at bounding box center [784, 389] width 1568 height 778
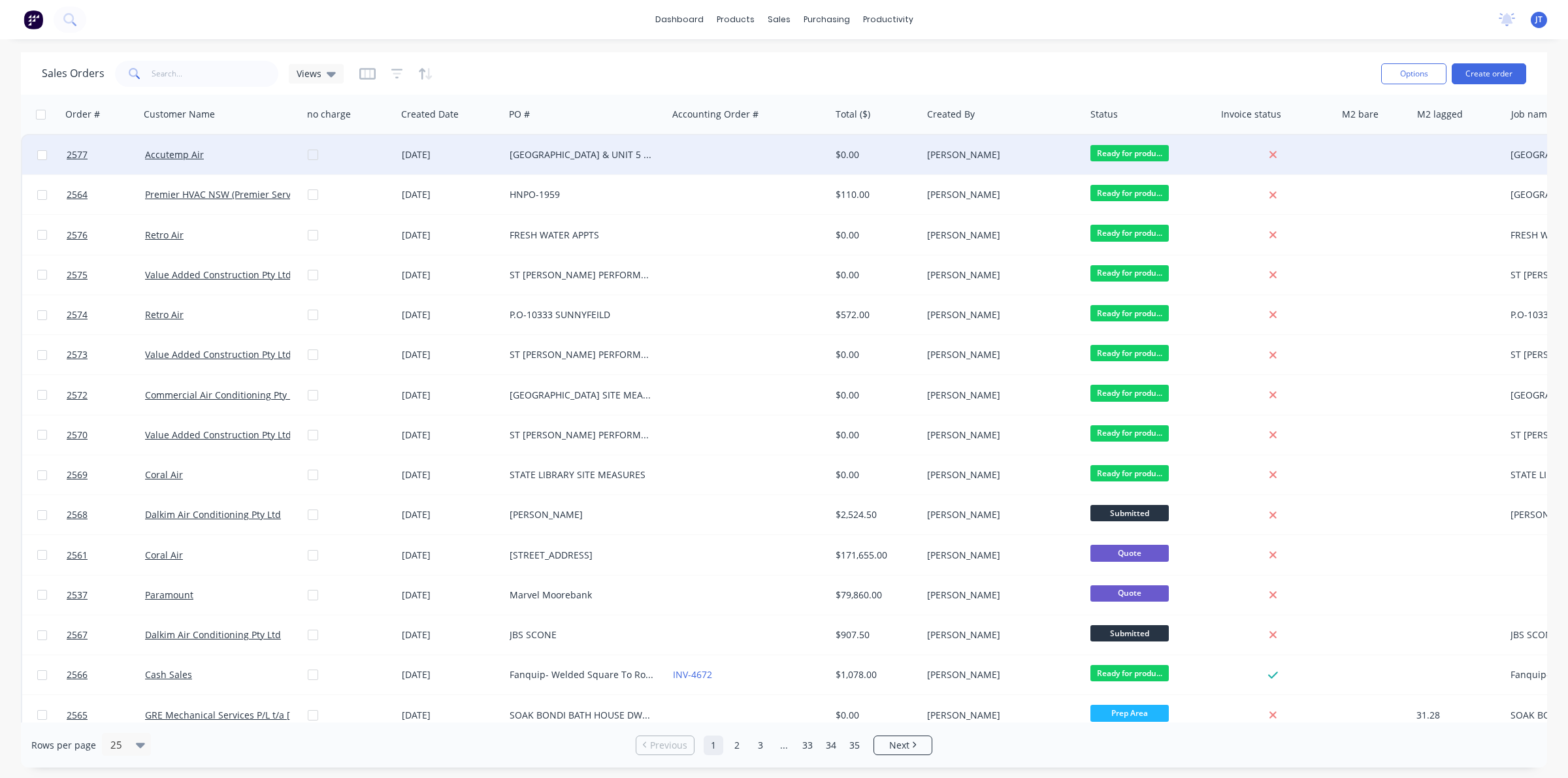
click at [838, 164] on div "$0.00" at bounding box center [876, 155] width 91 height 39
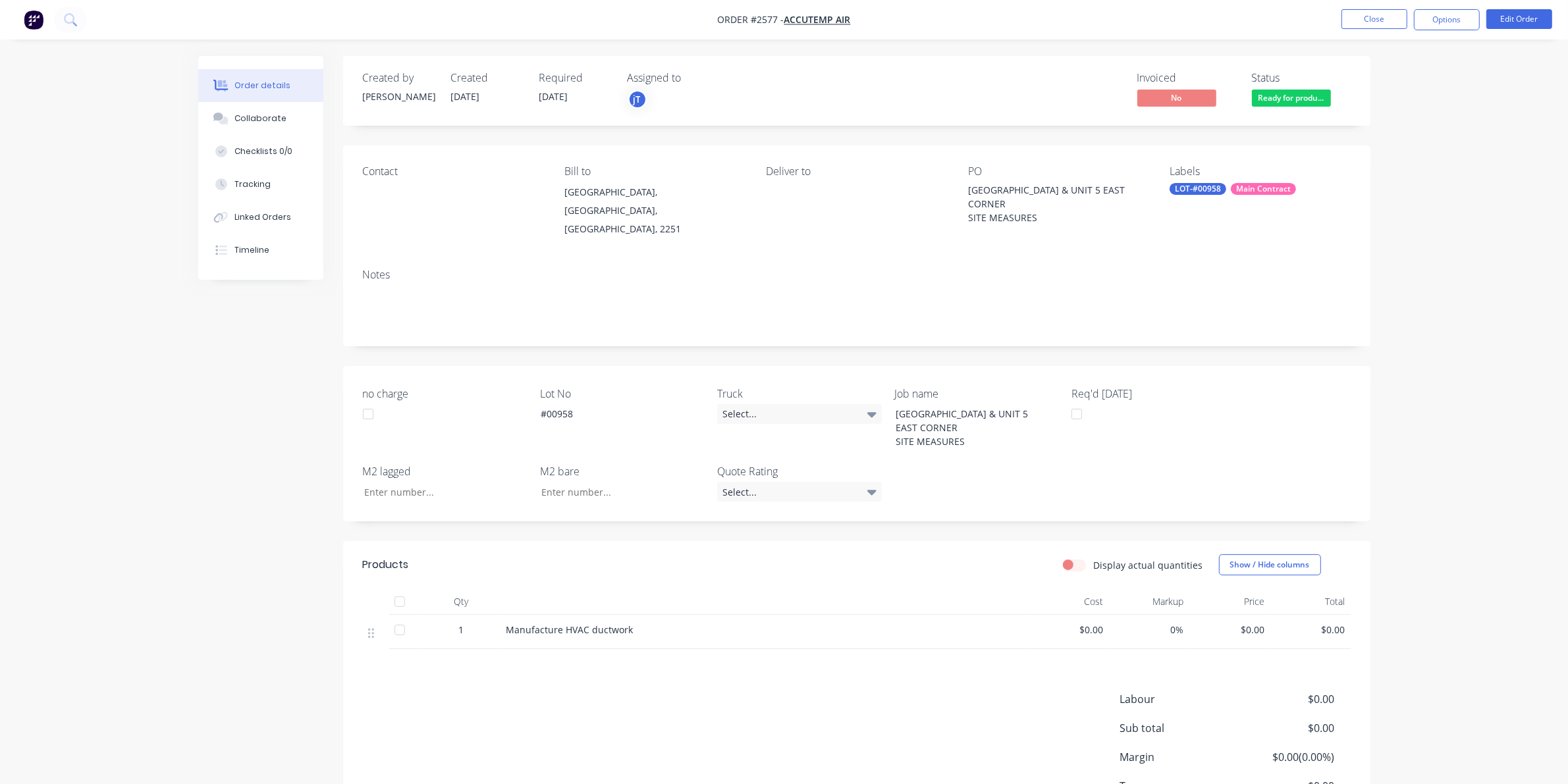
click at [1268, 176] on div "Labels" at bounding box center [1259, 172] width 180 height 13
click at [1263, 186] on div "Main Contract" at bounding box center [1264, 188] width 65 height 12
click at [1255, 231] on input "text" at bounding box center [1278, 224] width 138 height 26
type input "LOT-#00959"
click at [1483, 228] on div "Order details Collaborate Checklists 0/0 Tracking Linked Orders Timeline Order …" at bounding box center [784, 442] width 1568 height 884
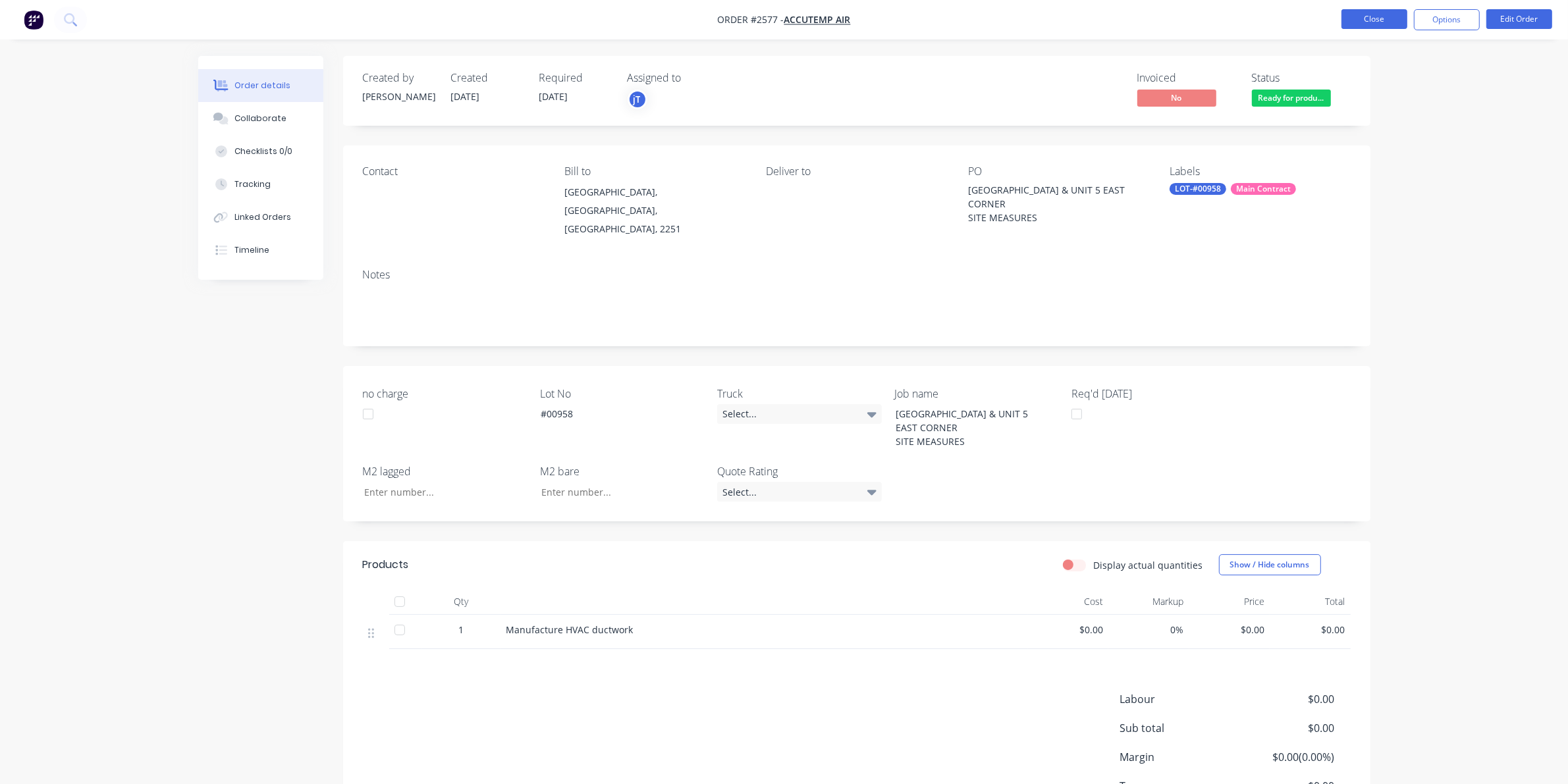
click at [1386, 21] on button "Close" at bounding box center [1374, 19] width 66 height 20
